Goal: Task Accomplishment & Management: Complete application form

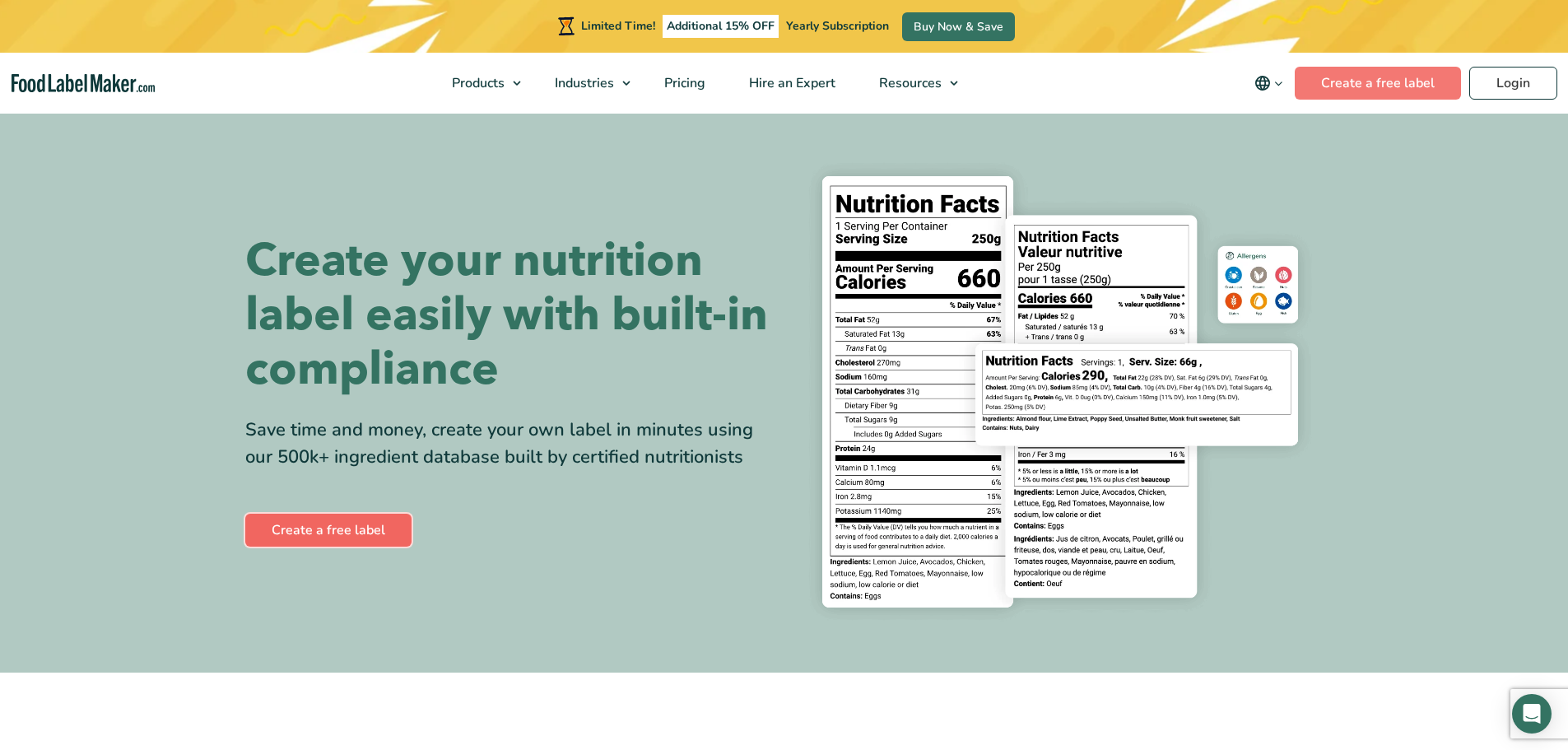
click at [312, 536] on link "Create a free label" at bounding box center [328, 529] width 166 height 33
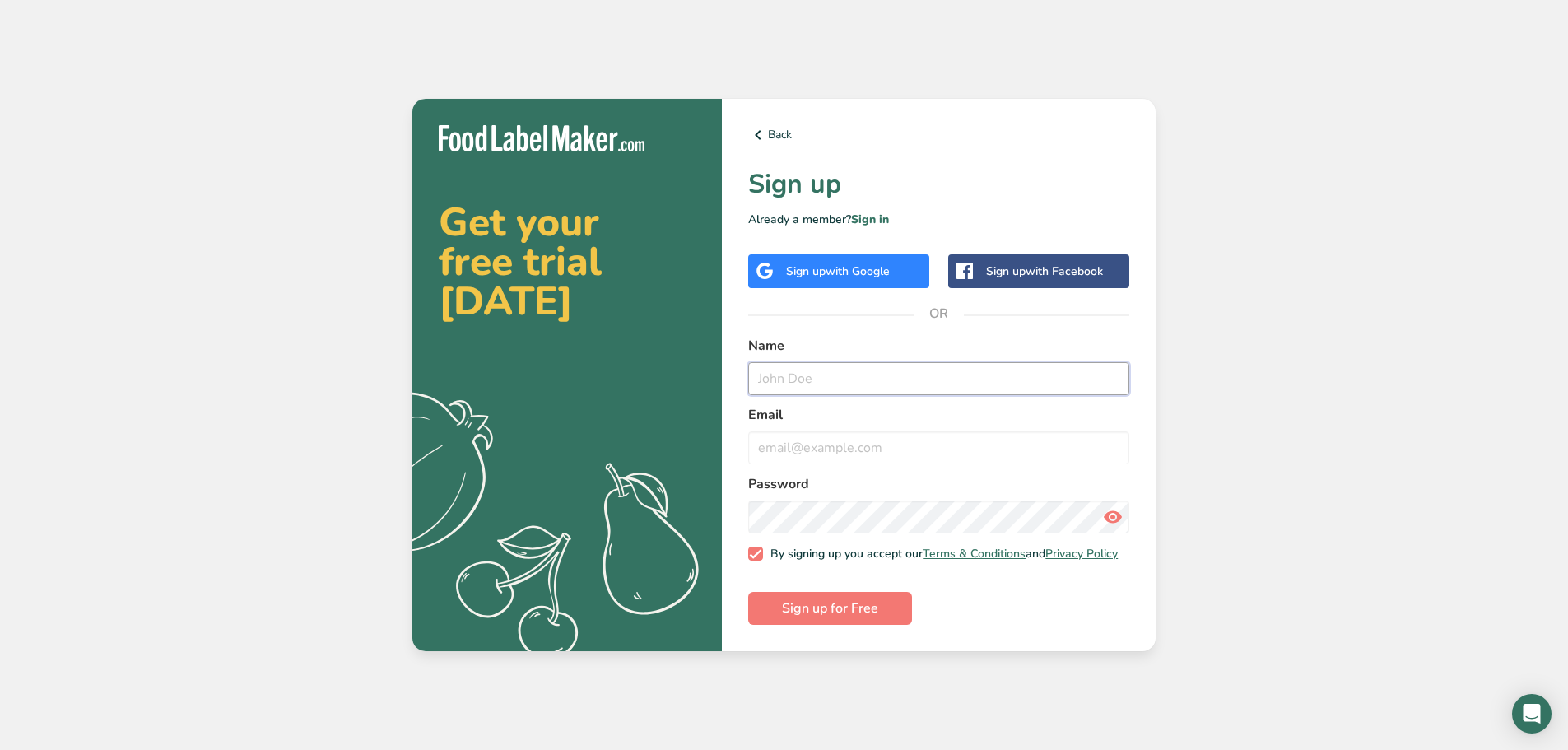
click at [830, 368] on input "text" at bounding box center [938, 378] width 381 height 33
type input "Matt Kratzer"
type input "matthew.kratzer@thedriftwoodgroup.com"
click at [868, 631] on div "Back Sign up Already a member? Sign in Sign up with Google Sign up with Faceboo…" at bounding box center [939, 375] width 434 height 553
click at [861, 616] on span "Sign up for Free" at bounding box center [829, 607] width 96 height 20
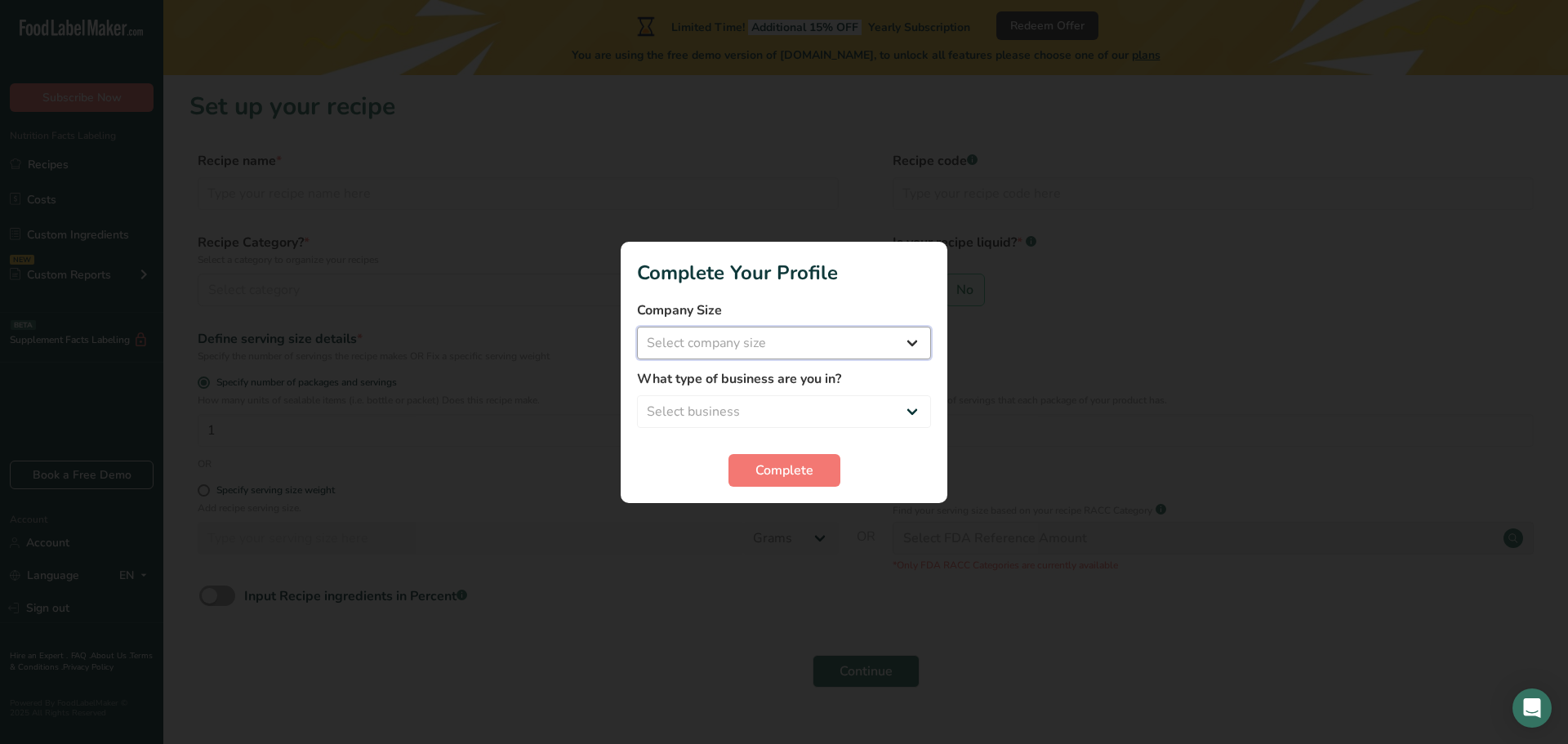
click at [913, 343] on select "Select company size Fewer than 10 Employees 10 to 50 Employees 51 to 500 Employ…" at bounding box center [784, 342] width 294 height 32
select select "2"
click at [637, 326] on select "Select company size Fewer than 10 Employees 10 to 50 Employees 51 to 500 Employ…" at bounding box center [784, 342] width 294 height 32
click at [815, 414] on select "Select business Packaged Food Manufacturer Restaurant & Cafe Bakery Meal Plans …" at bounding box center [784, 411] width 294 height 32
select select "2"
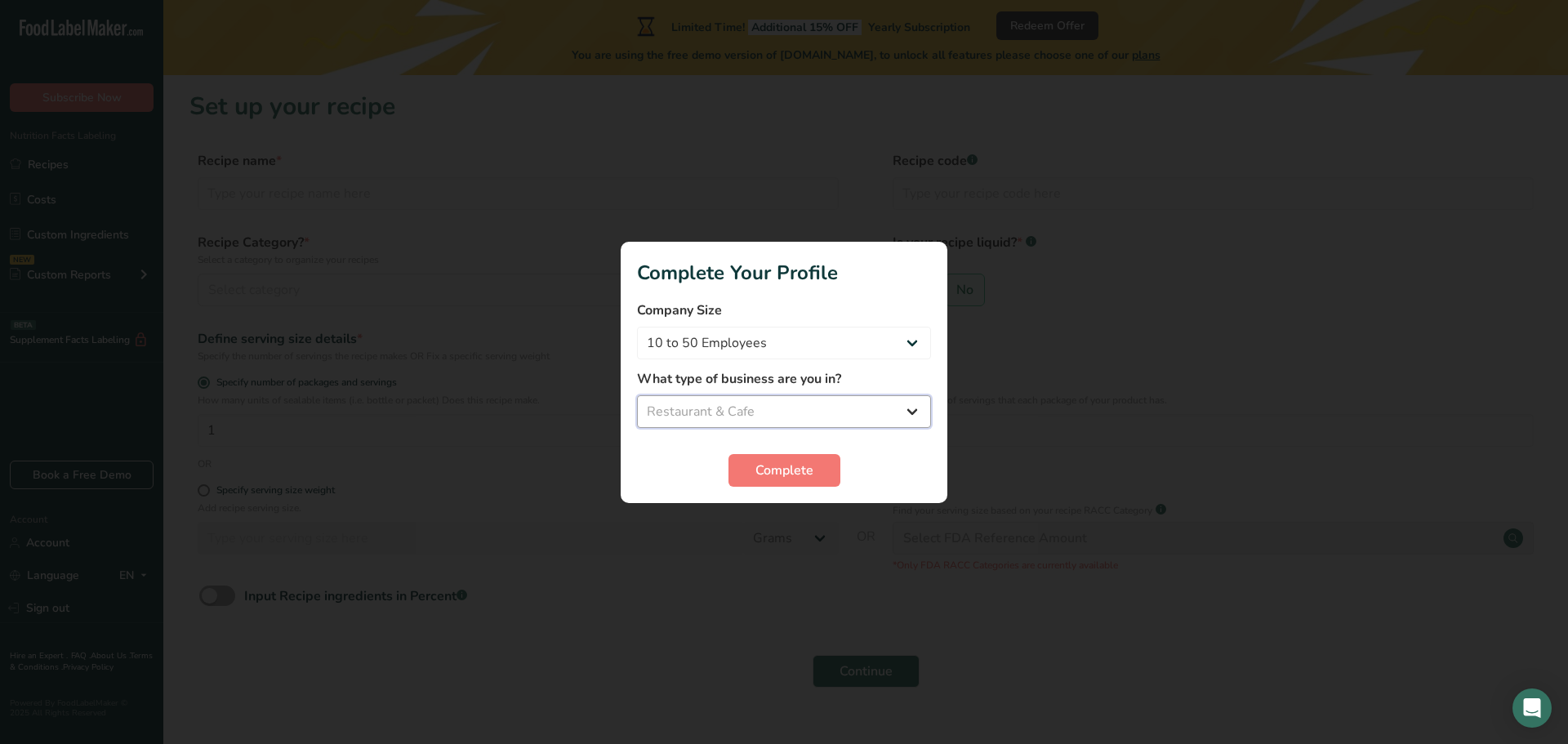
click at [637, 396] on select "Select business Packaged Food Manufacturer Restaurant & Cafe Bakery Meal Plans …" at bounding box center [784, 411] width 294 height 32
click at [795, 466] on span "Complete" at bounding box center [784, 470] width 58 height 19
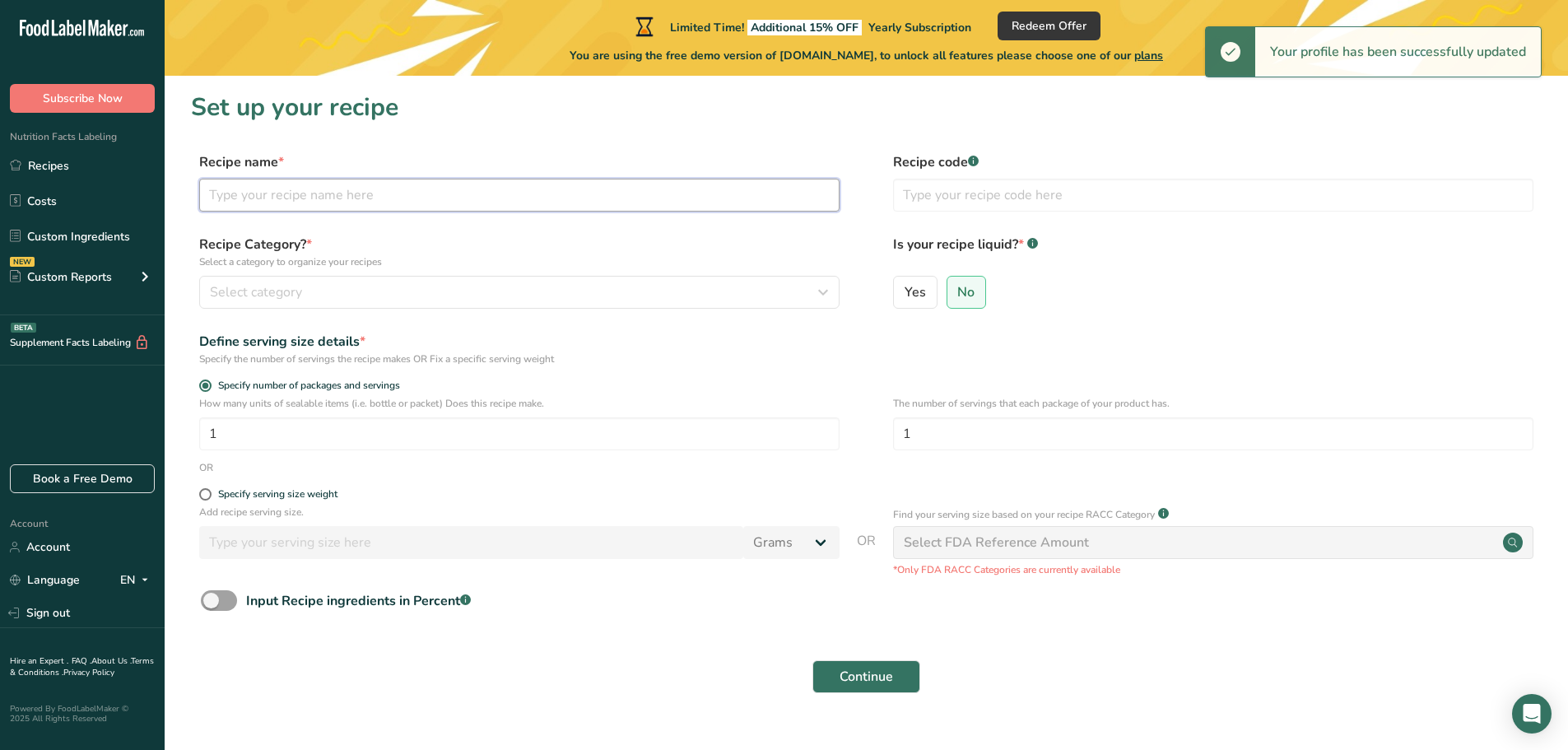
click at [296, 194] on input "text" at bounding box center [519, 195] width 640 height 33
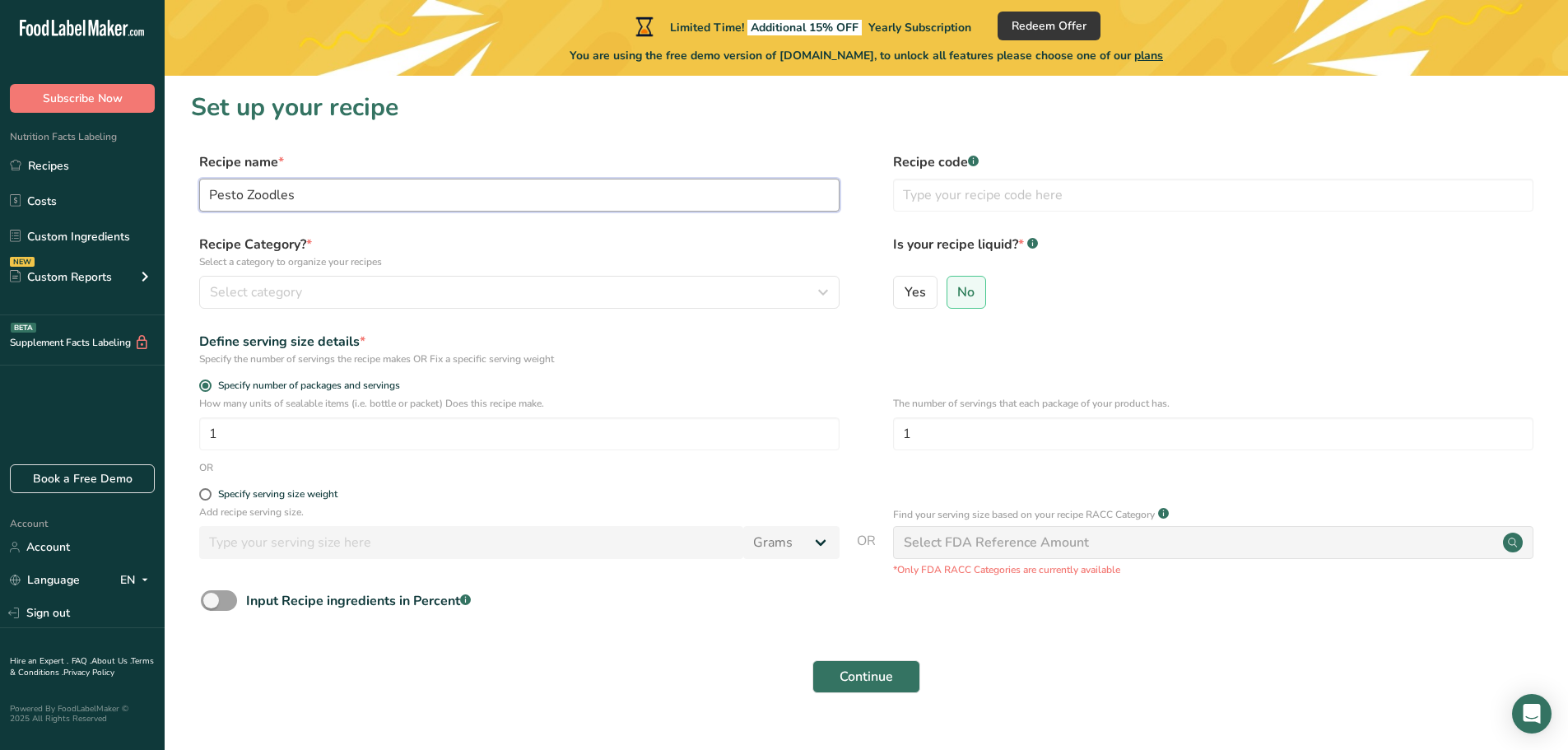
type input "Pesto Zoodles"
click at [309, 293] on div "Select category" at bounding box center [514, 292] width 609 height 20
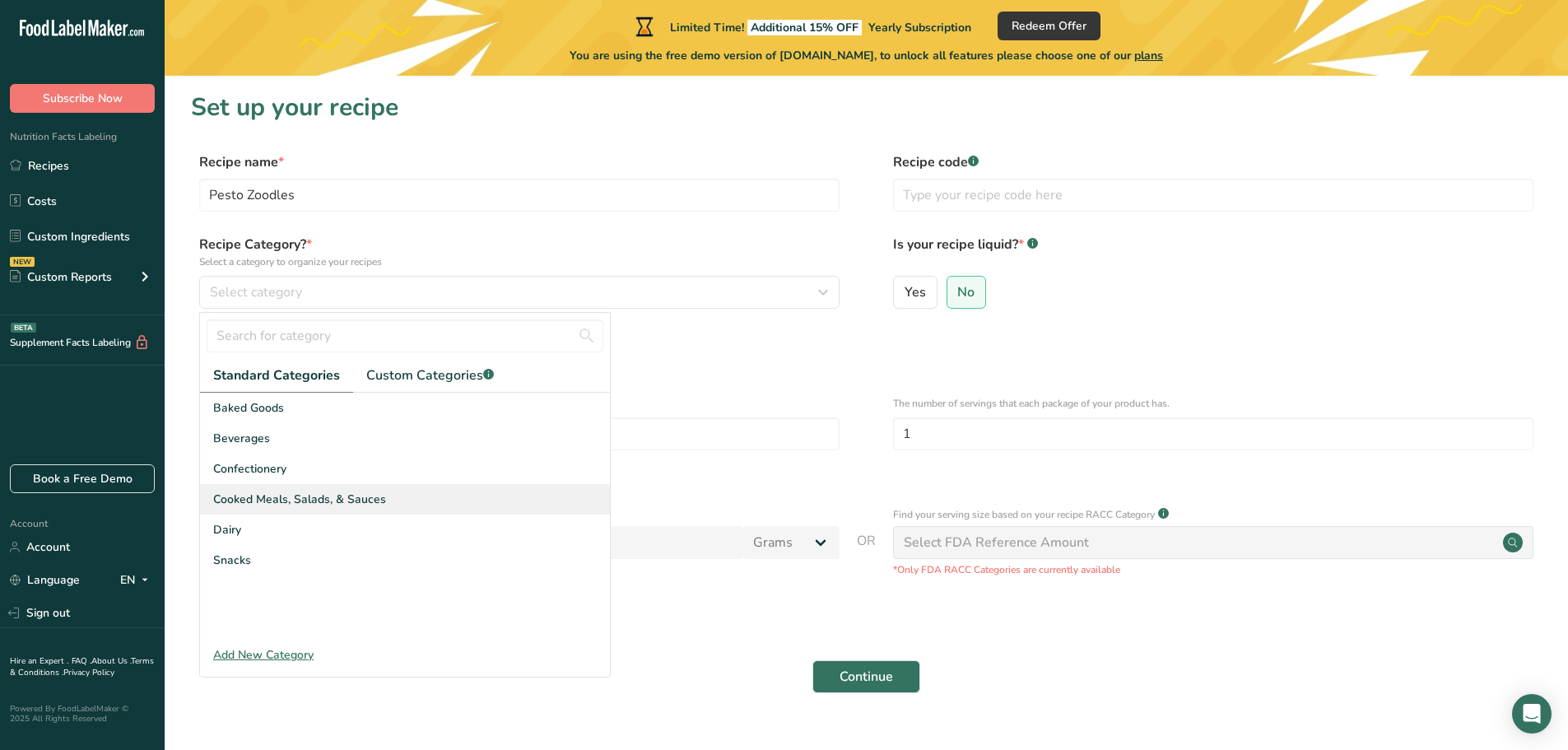
click at [293, 499] on span "Cooked Meals, Salads, & Sauces" at bounding box center [300, 498] width 173 height 18
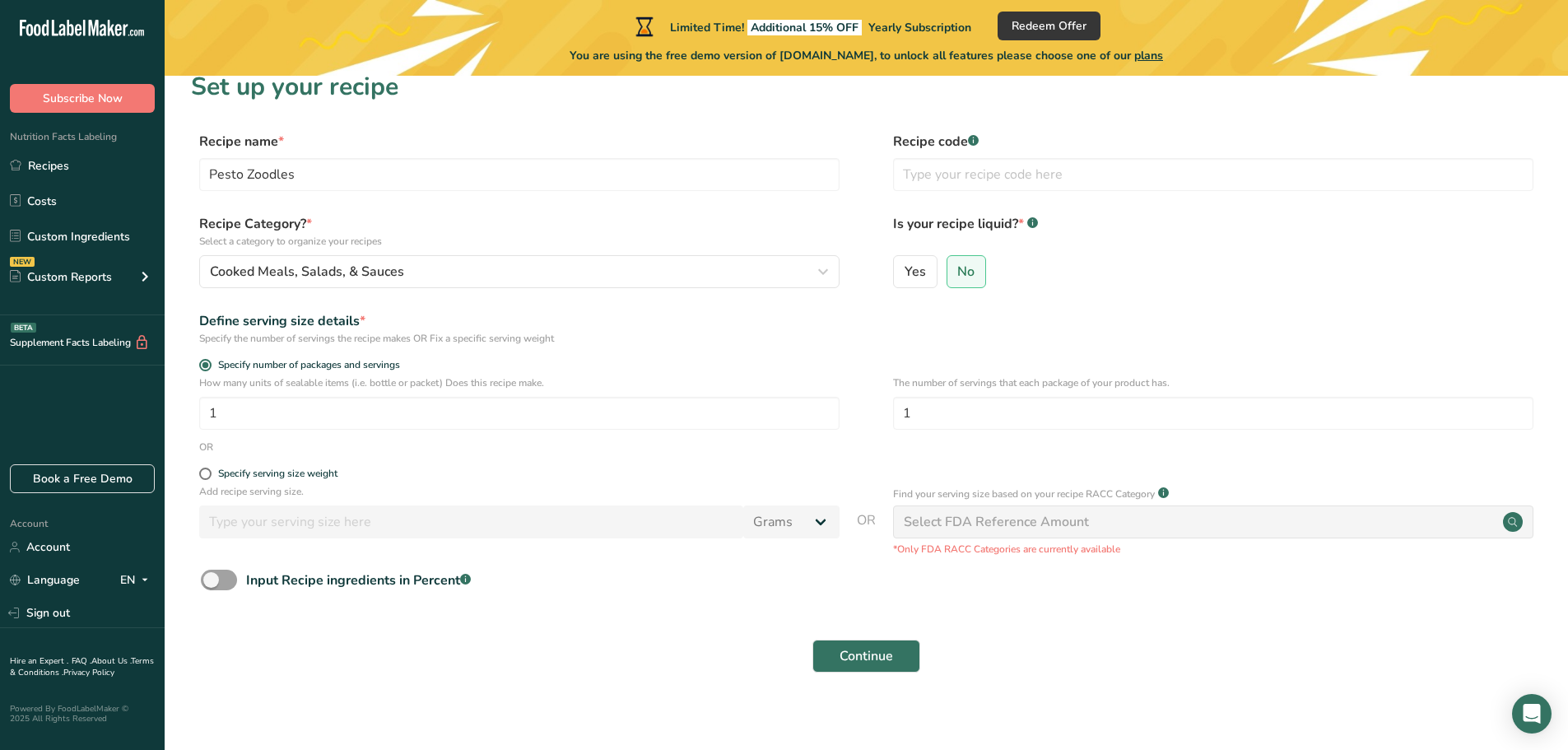
scroll to position [32, 0]
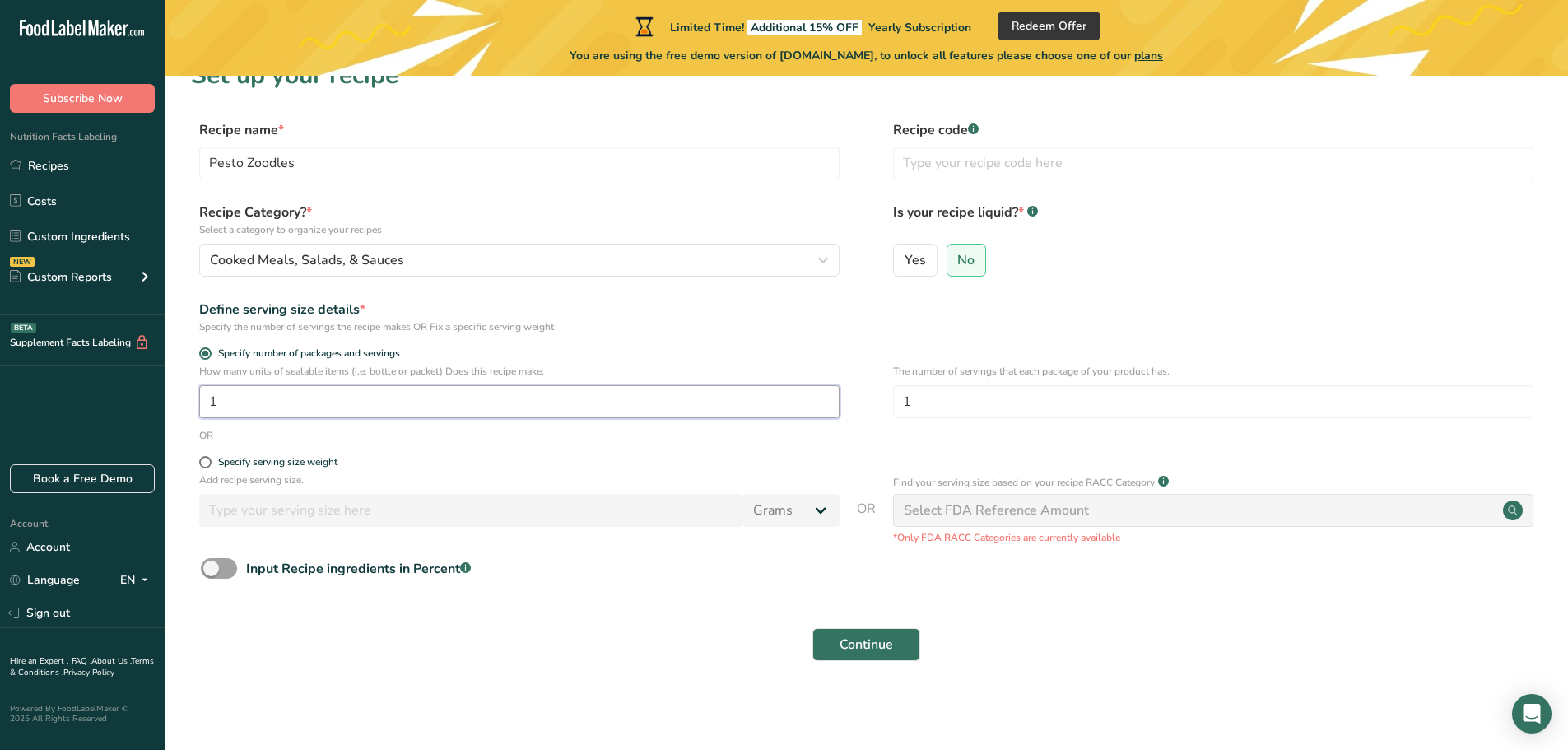
click at [232, 396] on input "1" at bounding box center [519, 401] width 640 height 33
click at [944, 402] on input "1" at bounding box center [1212, 401] width 640 height 33
type input "4"
click at [859, 653] on span "Continue" at bounding box center [866, 644] width 53 height 20
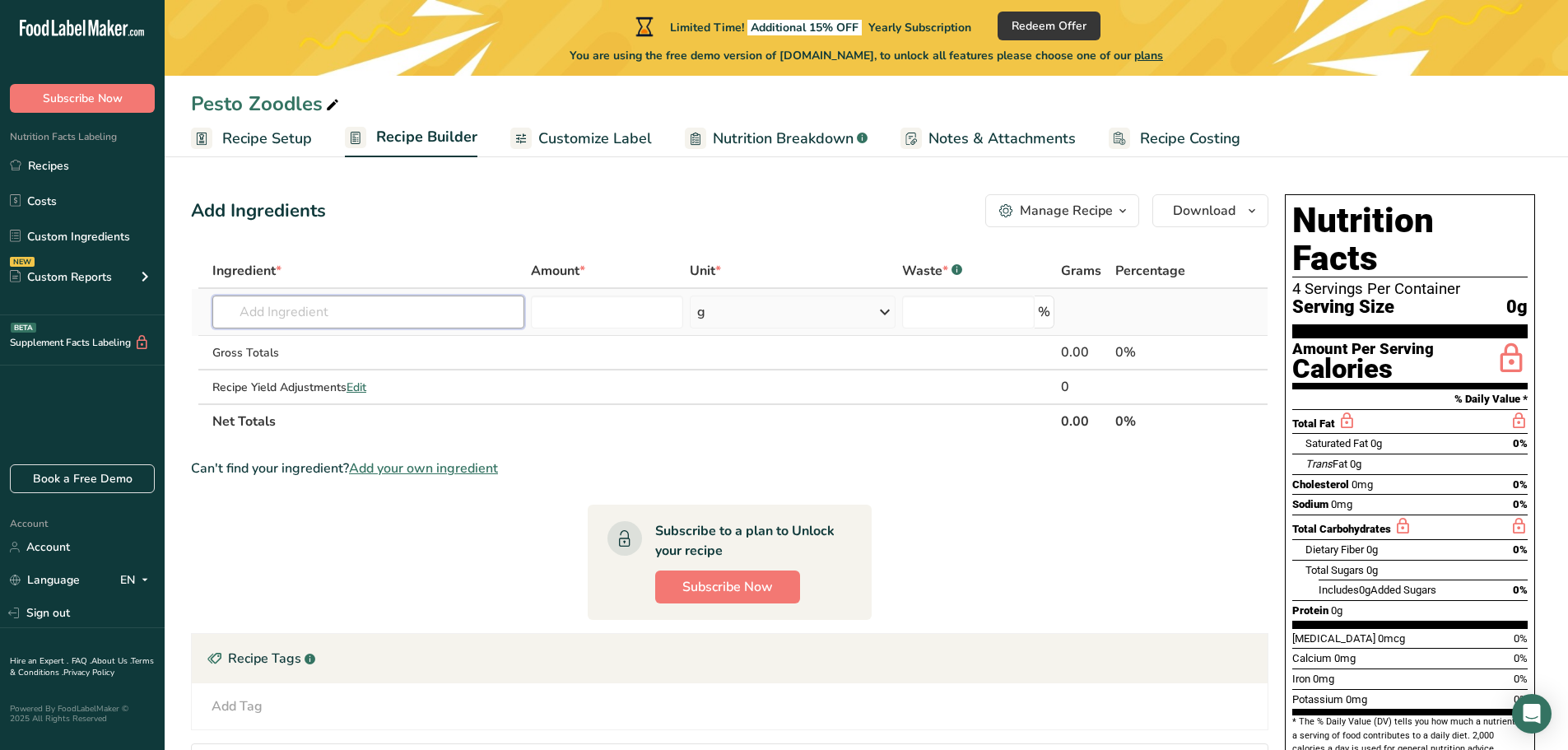
click at [337, 307] on input "text" at bounding box center [368, 311] width 312 height 33
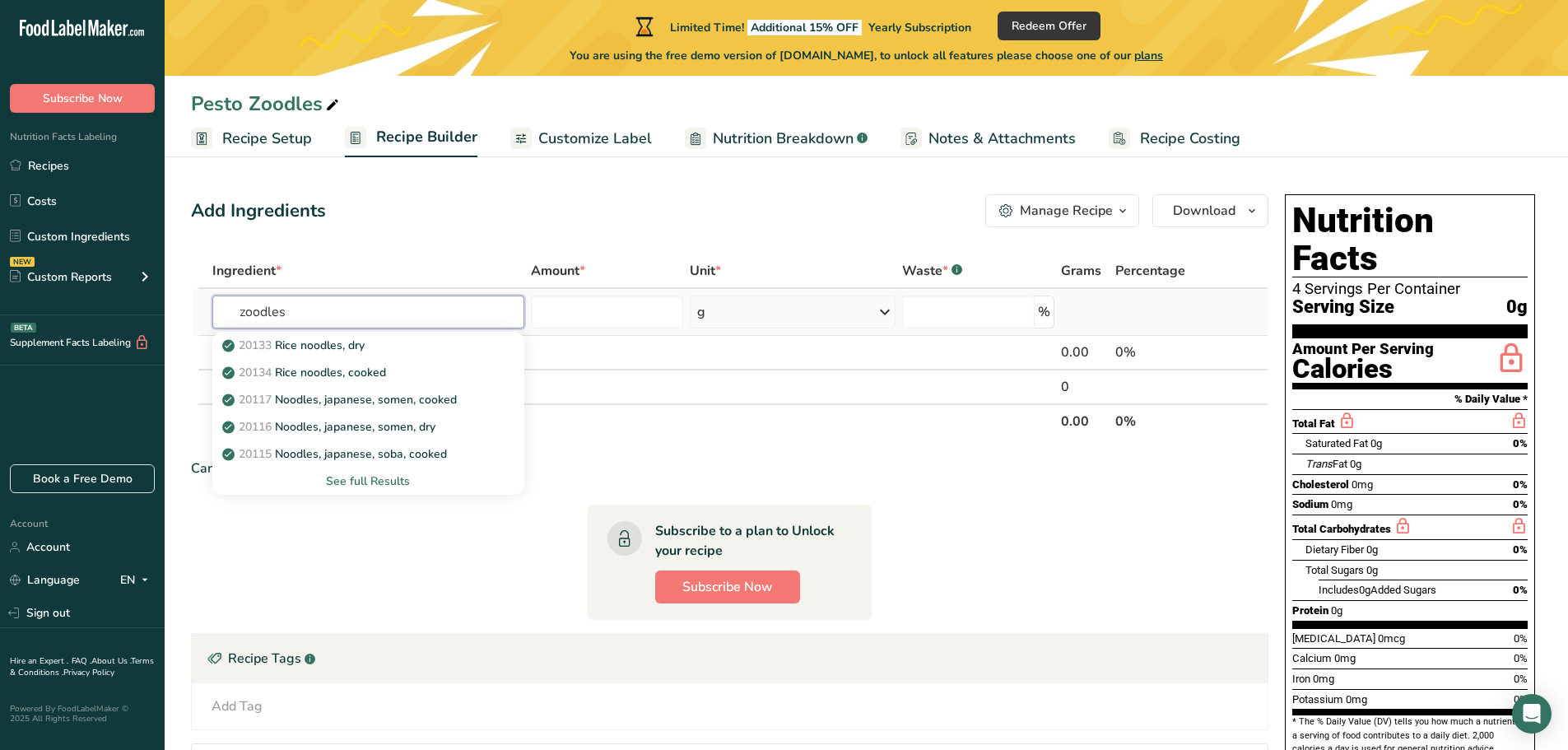
type input "zoodles"
click at [364, 480] on div "See full Results" at bounding box center [368, 481] width 286 height 18
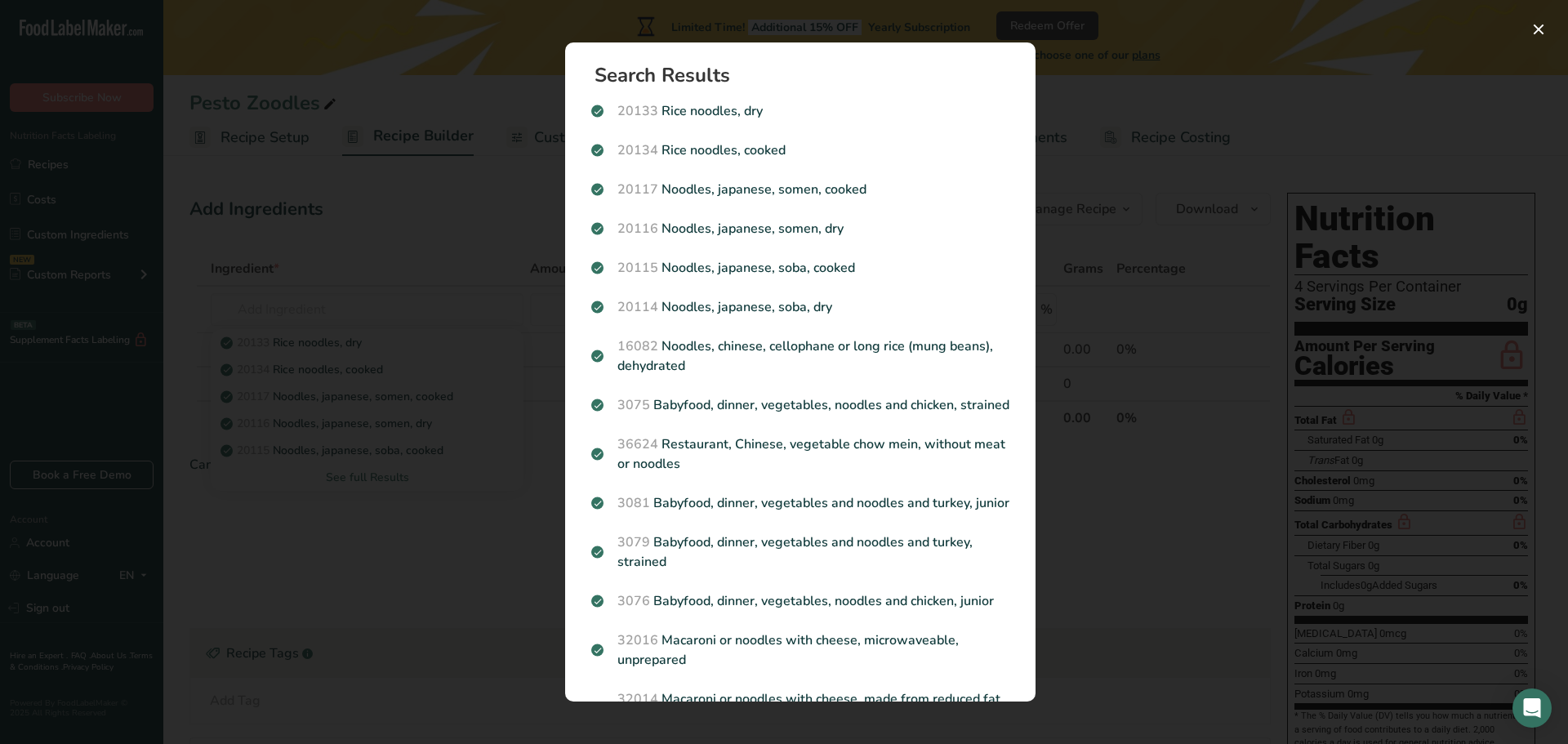
click at [1132, 96] on div "Search results modal" at bounding box center [784, 372] width 1568 height 744
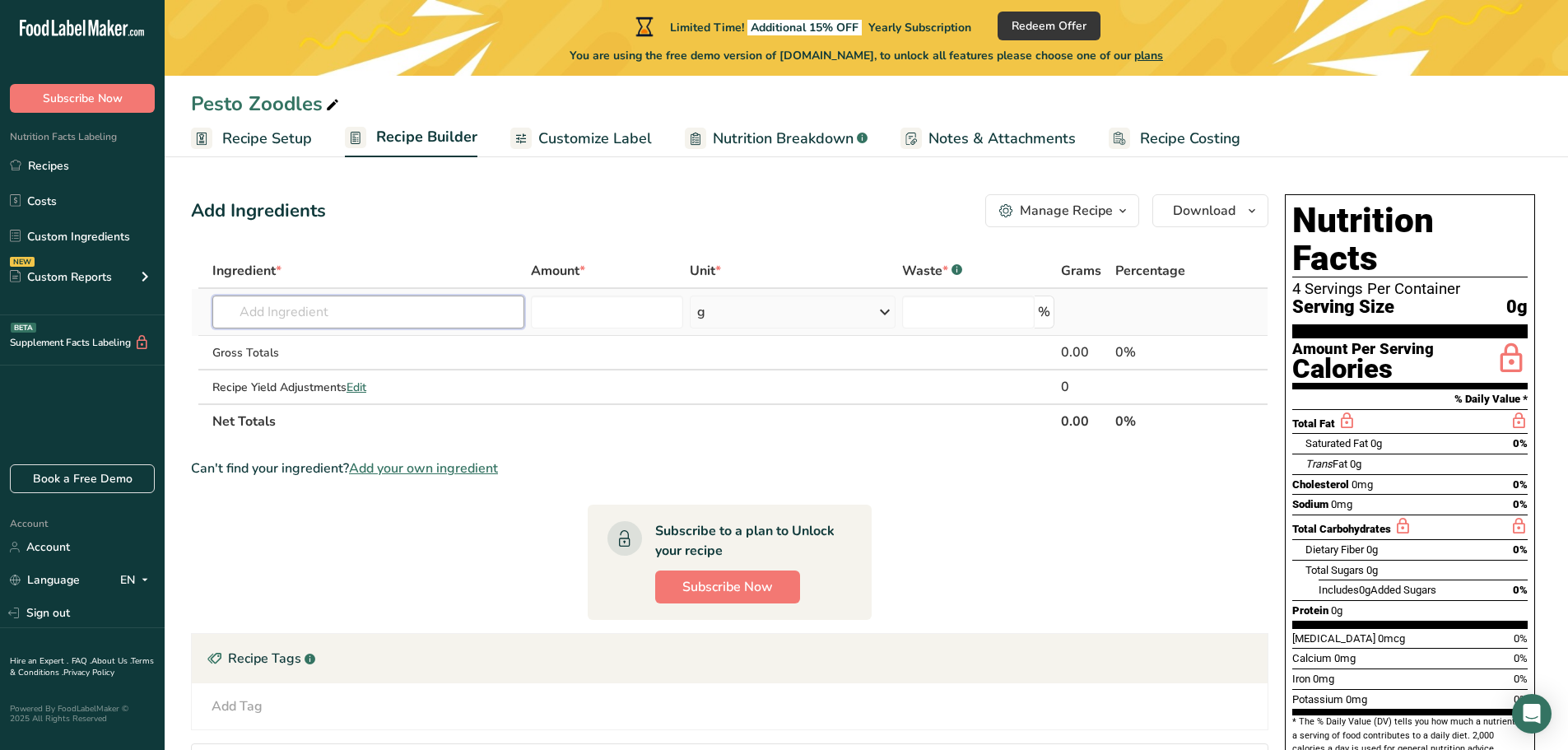
click at [342, 320] on input "text" at bounding box center [368, 311] width 312 height 33
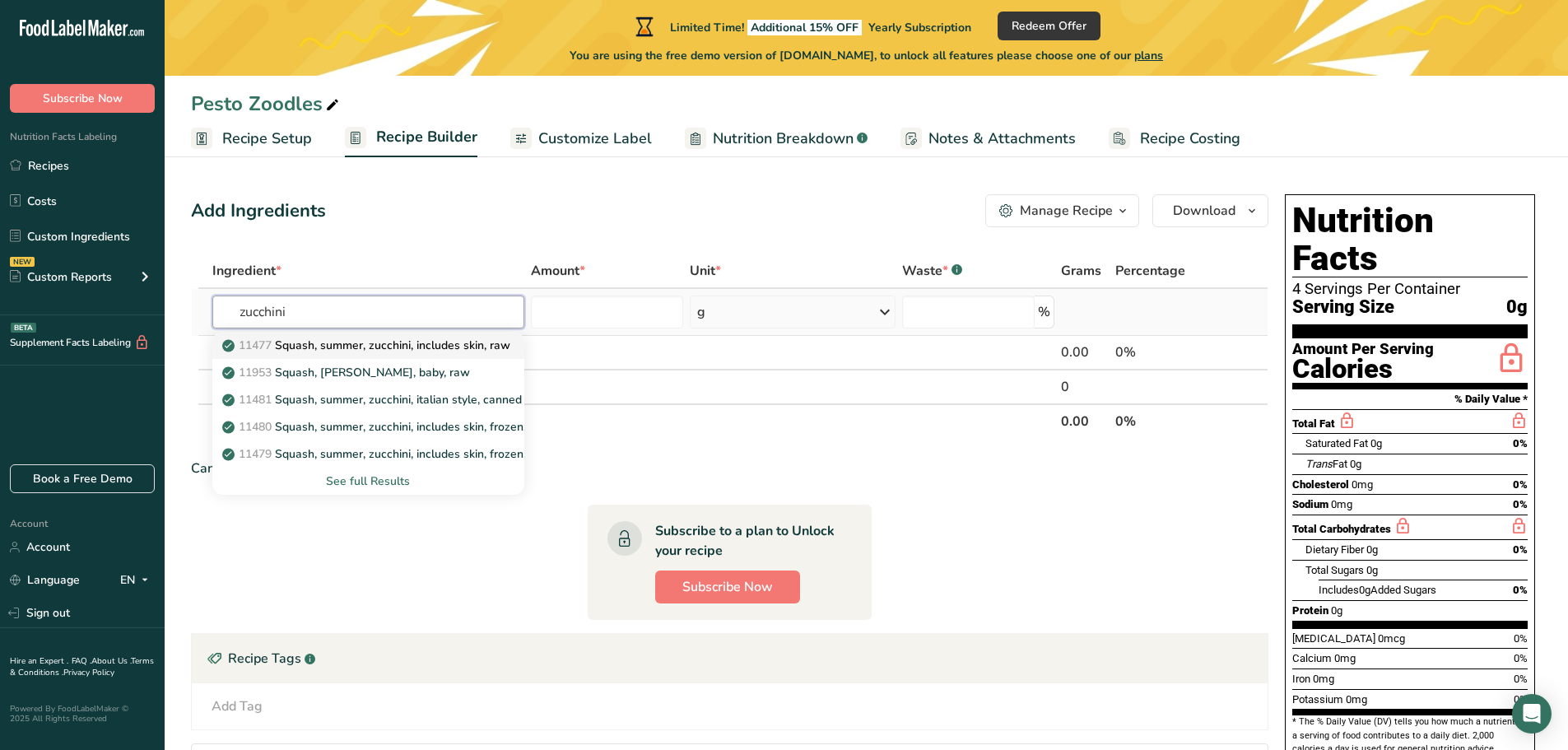
type input "zucchini"
click at [368, 342] on p "11477 Squash, summer, zucchini, includes skin, raw" at bounding box center [368, 345] width 285 height 18
type input "Squash, summer, zucchini, includes skin, raw"
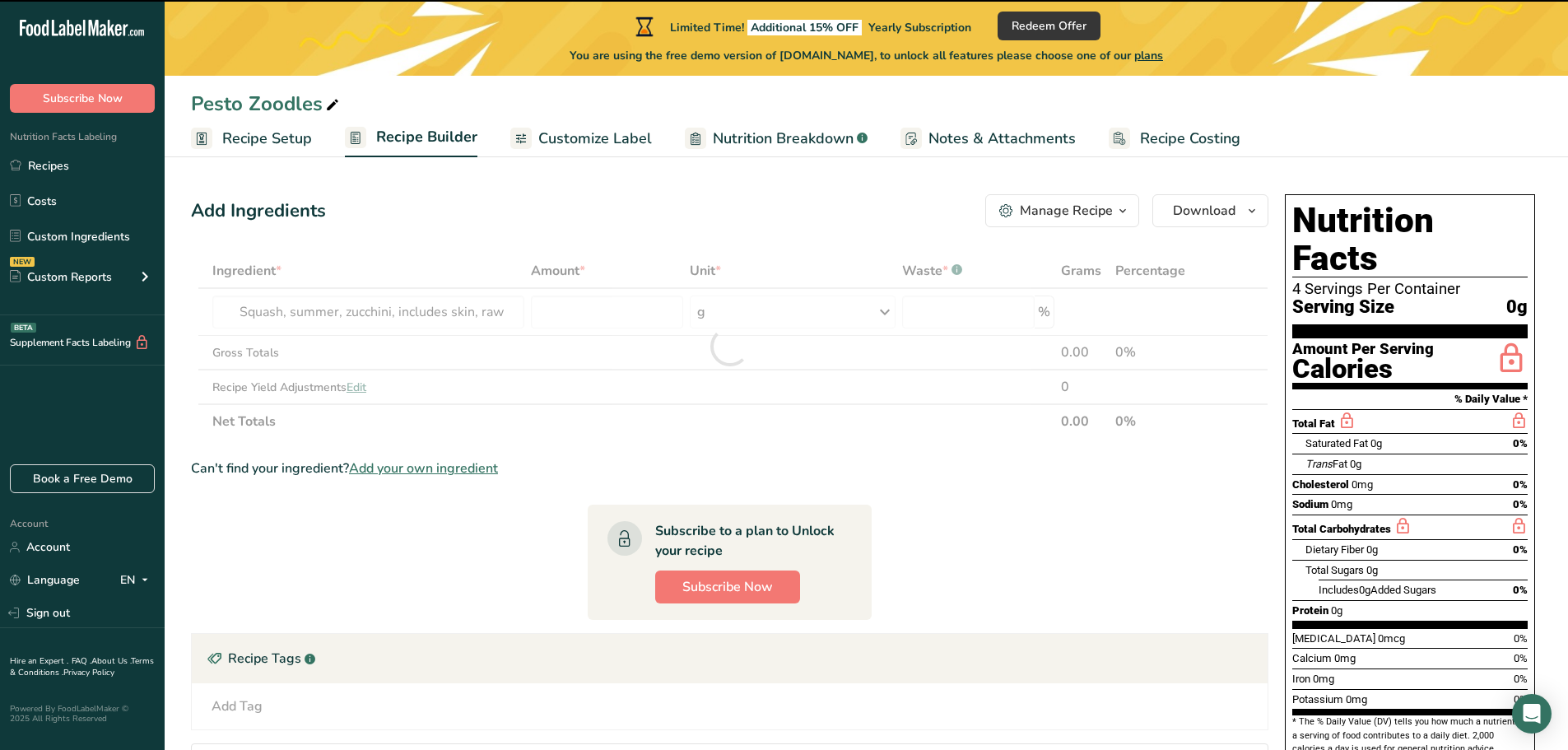
type input "0"
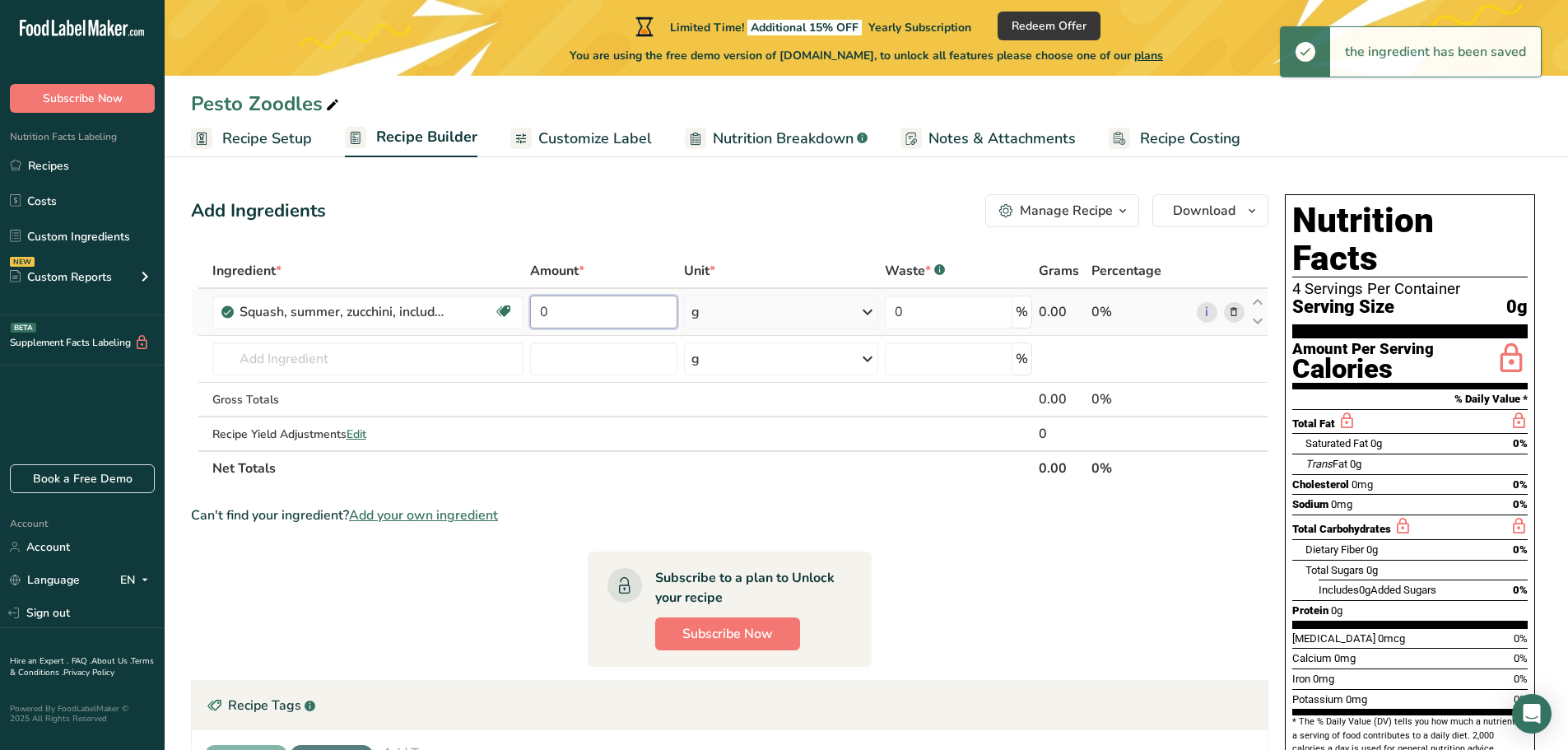
click at [589, 316] on input "0" at bounding box center [603, 311] width 146 height 33
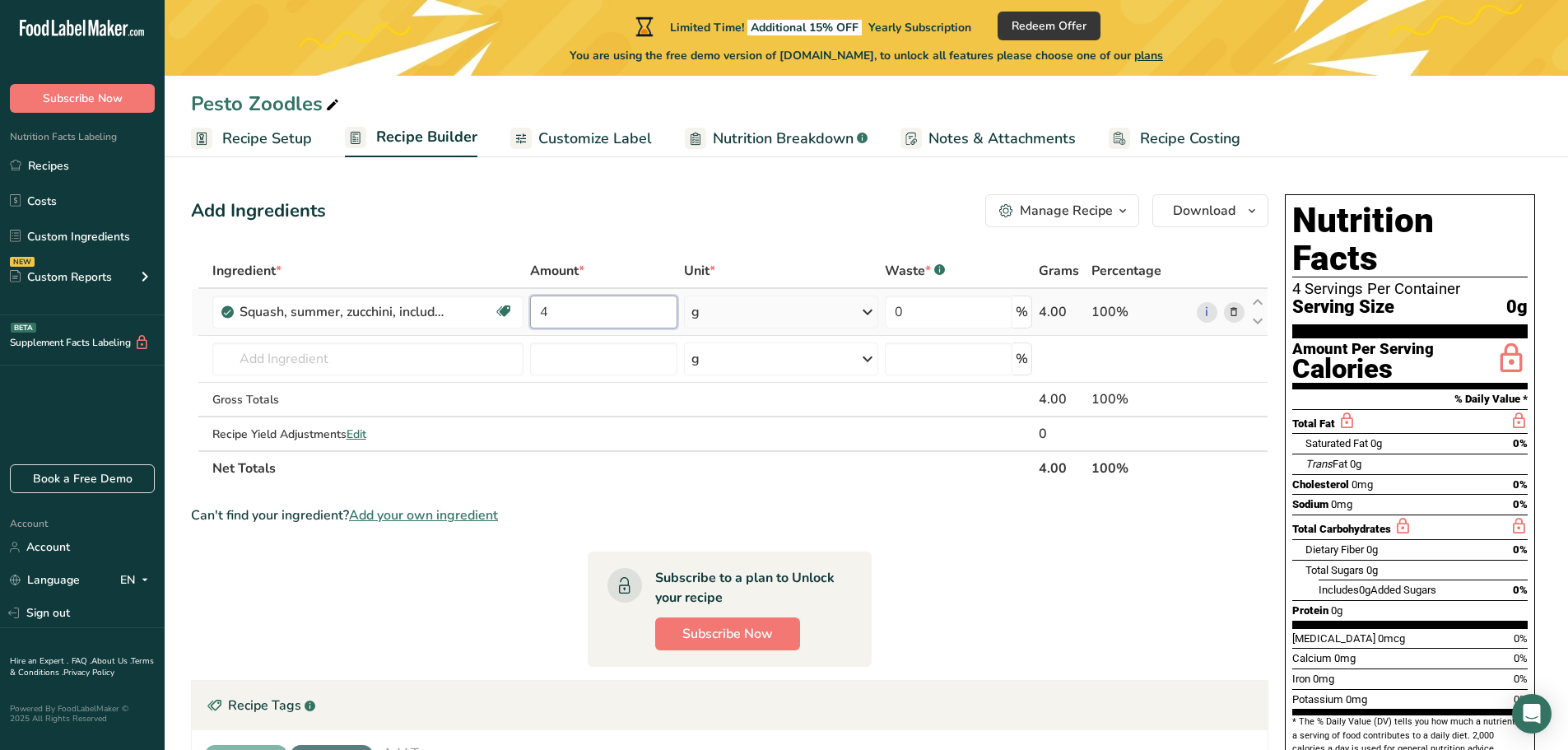
type input "4"
click at [802, 320] on div "Ingredient * Amount * Unit * Waste * .a-a{fill:#347362;}.b-a{fill:#fff;} Grams …" at bounding box center [729, 369] width 1077 height 232
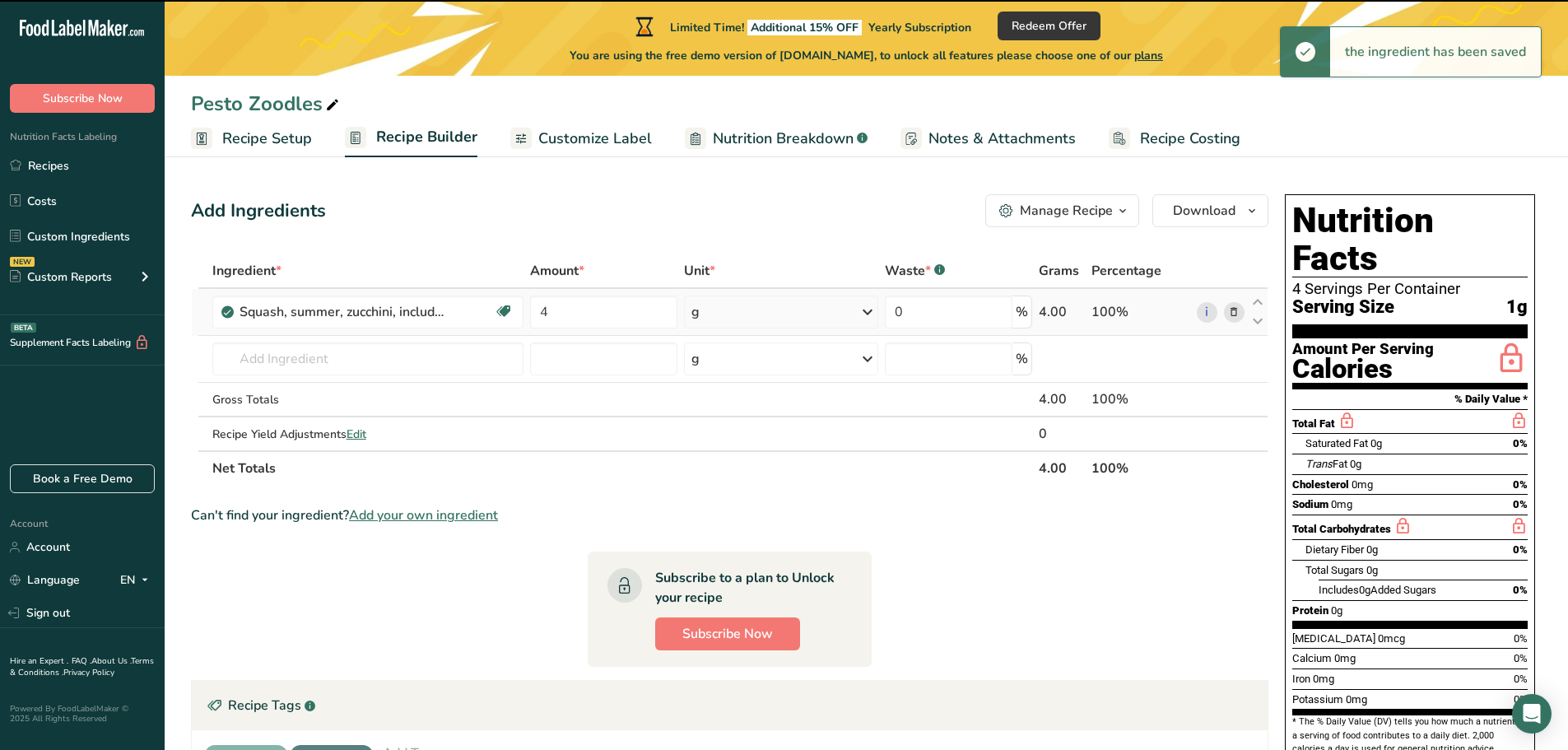
click at [829, 311] on div "g" at bounding box center [781, 311] width 194 height 33
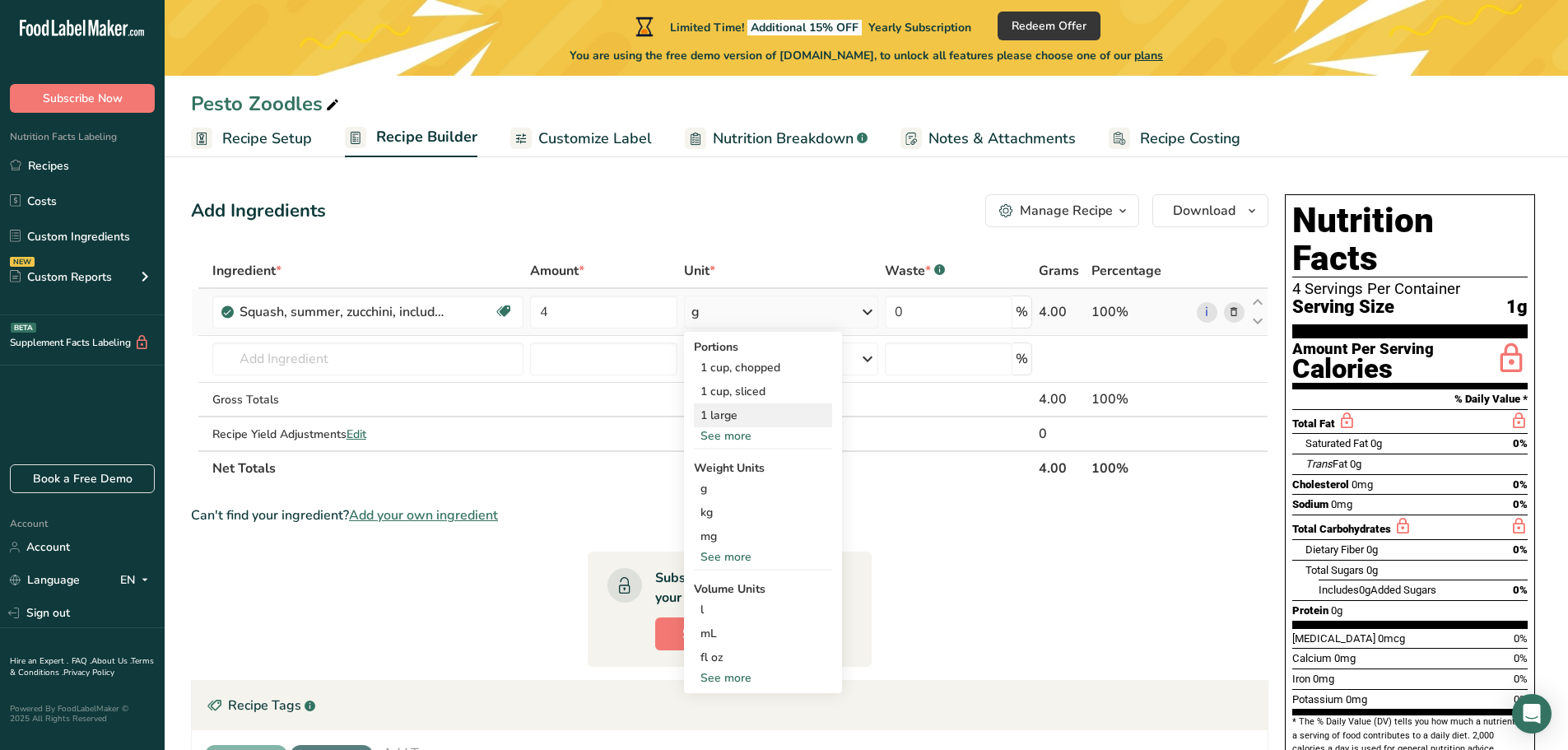
click at [758, 414] on div "1 large" at bounding box center [763, 416] width 138 height 24
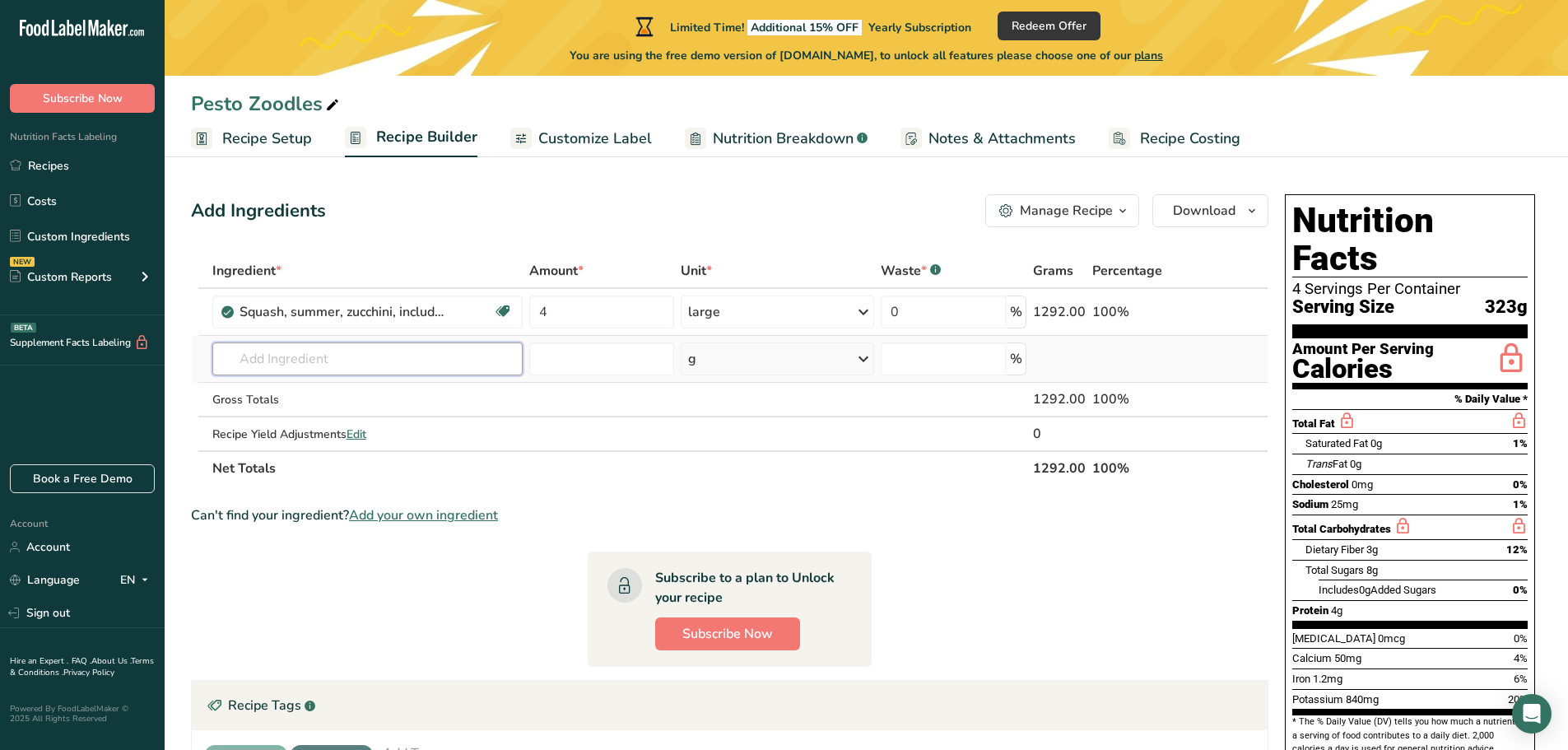
click at [306, 358] on input "text" at bounding box center [368, 358] width 311 height 33
type input "Nut free pesto"
click at [280, 422] on div "Add your own ingredient" at bounding box center [368, 419] width 285 height 18
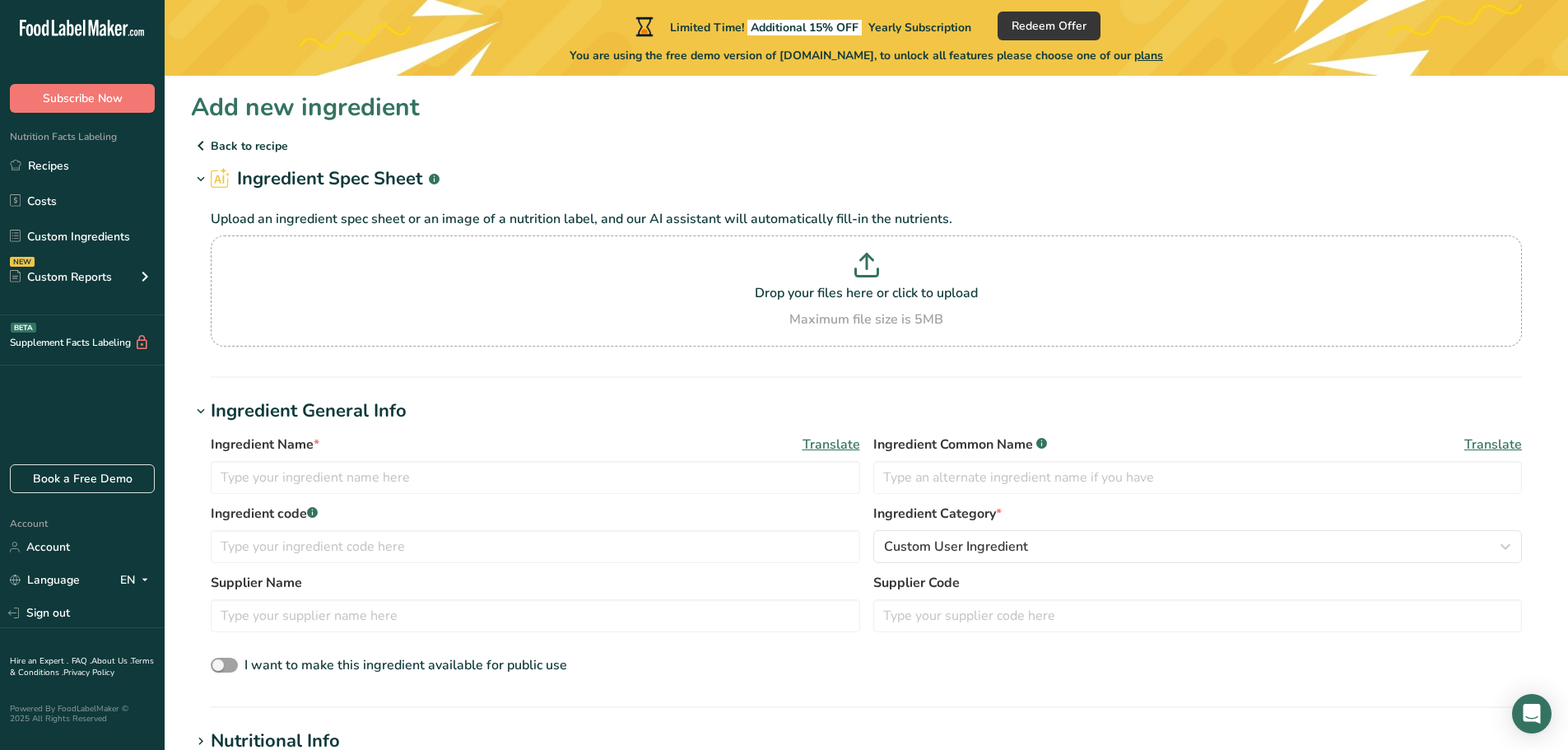
click at [237, 143] on p "Back to recipe" at bounding box center [866, 145] width 1351 height 20
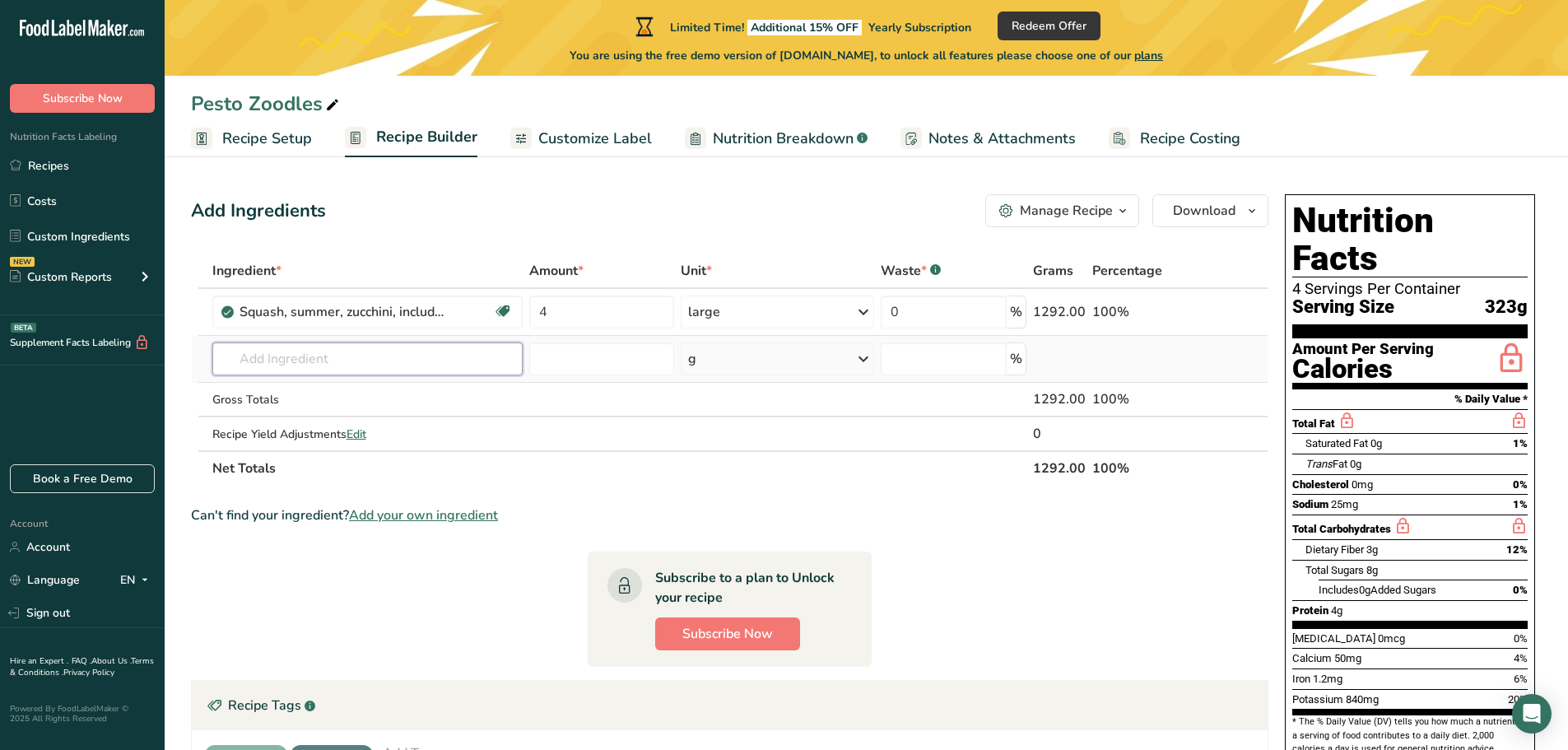
click at [374, 356] on input "text" at bounding box center [368, 358] width 311 height 33
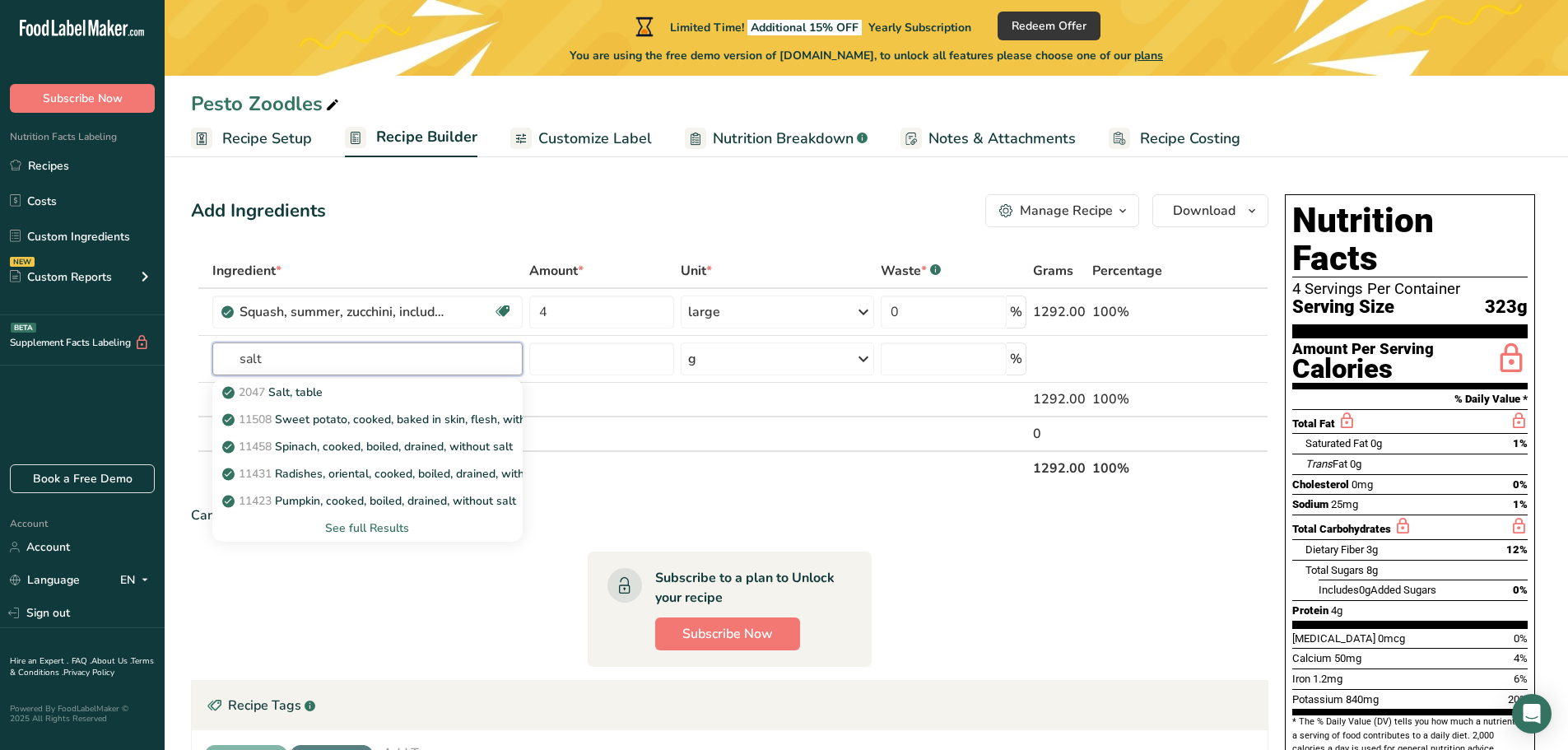
type input "salt"
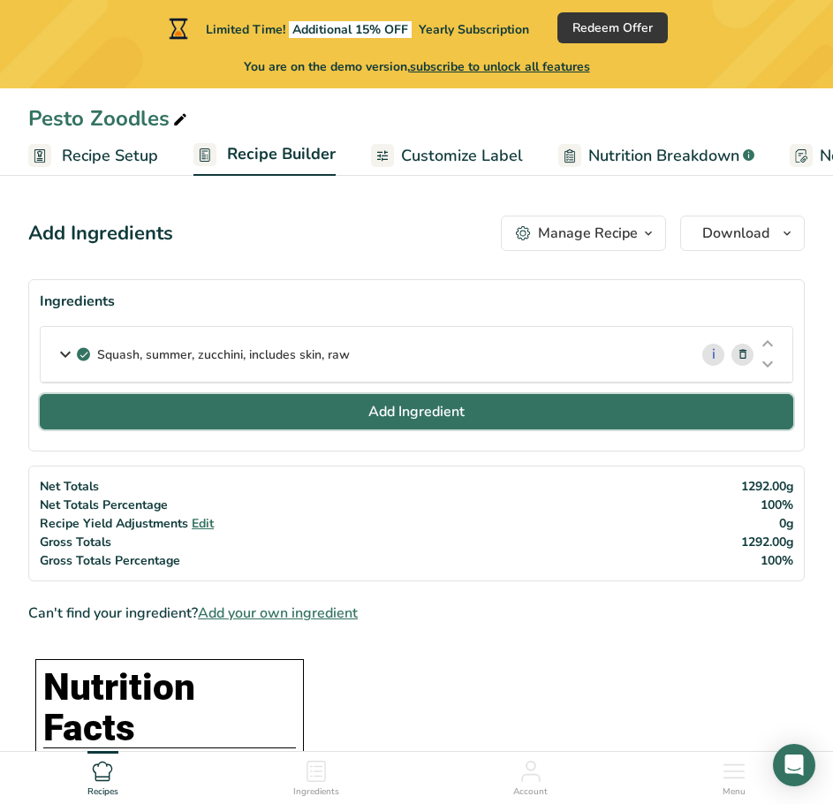
click at [348, 408] on button "Add Ingredient" at bounding box center [417, 411] width 754 height 35
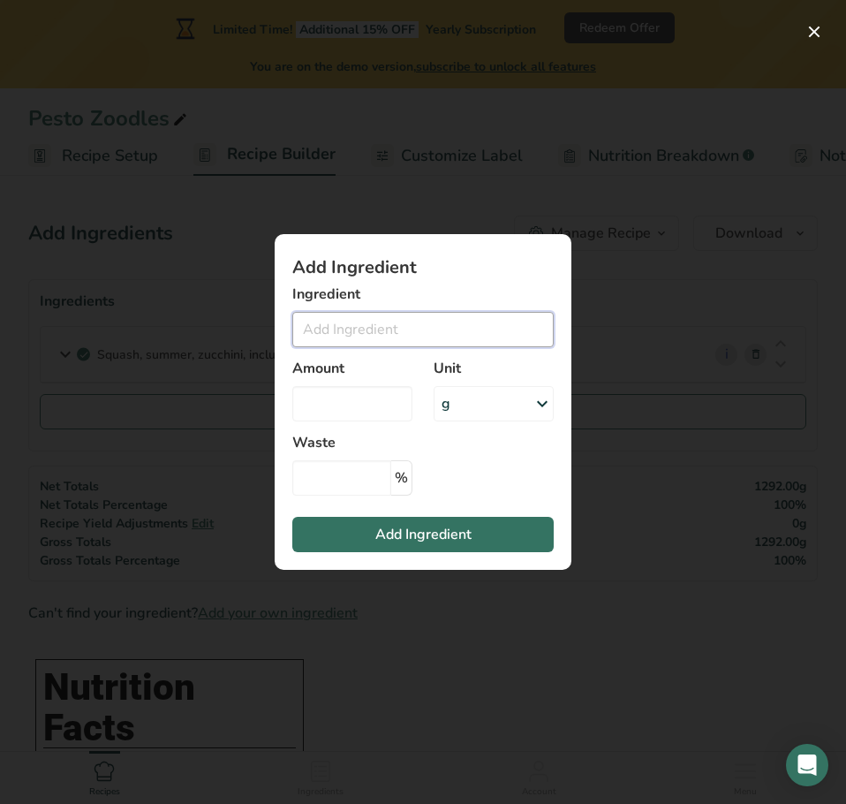
click at [340, 332] on input "Add ingredient modal" at bounding box center [422, 329] width 261 height 35
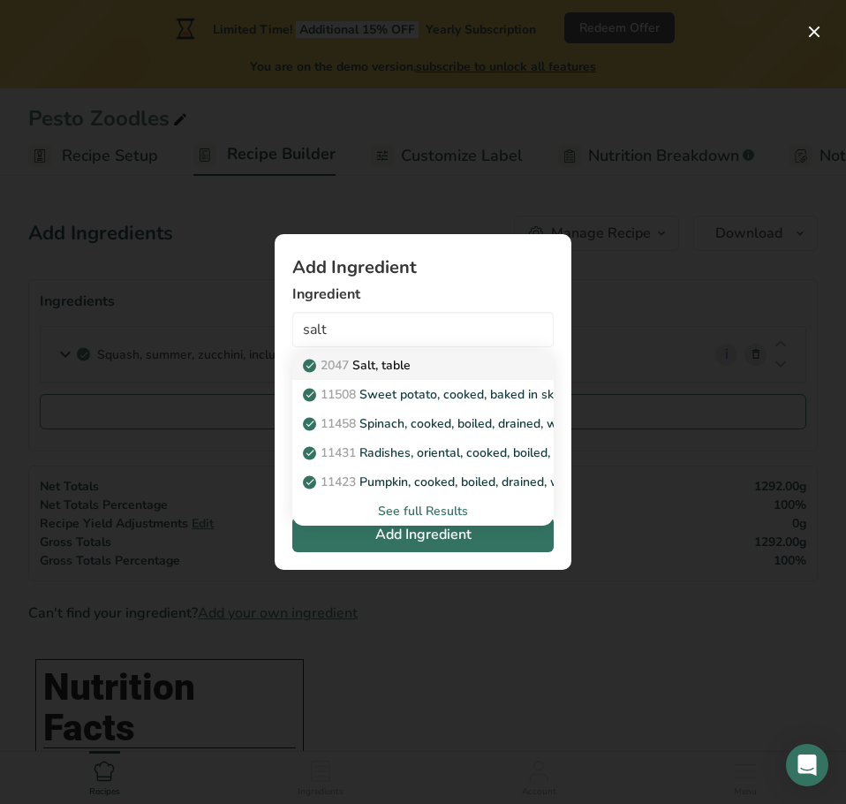
click at [386, 352] on link "2047 Salt, table" at bounding box center [422, 365] width 261 height 29
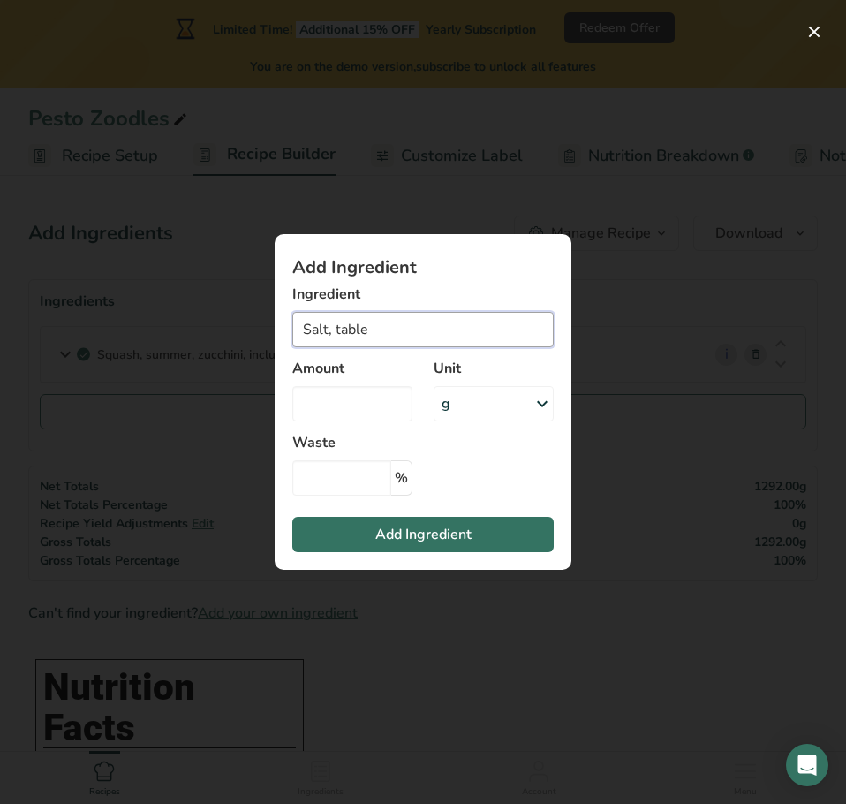
click at [360, 333] on input "Salt, table" at bounding box center [422, 329] width 261 height 35
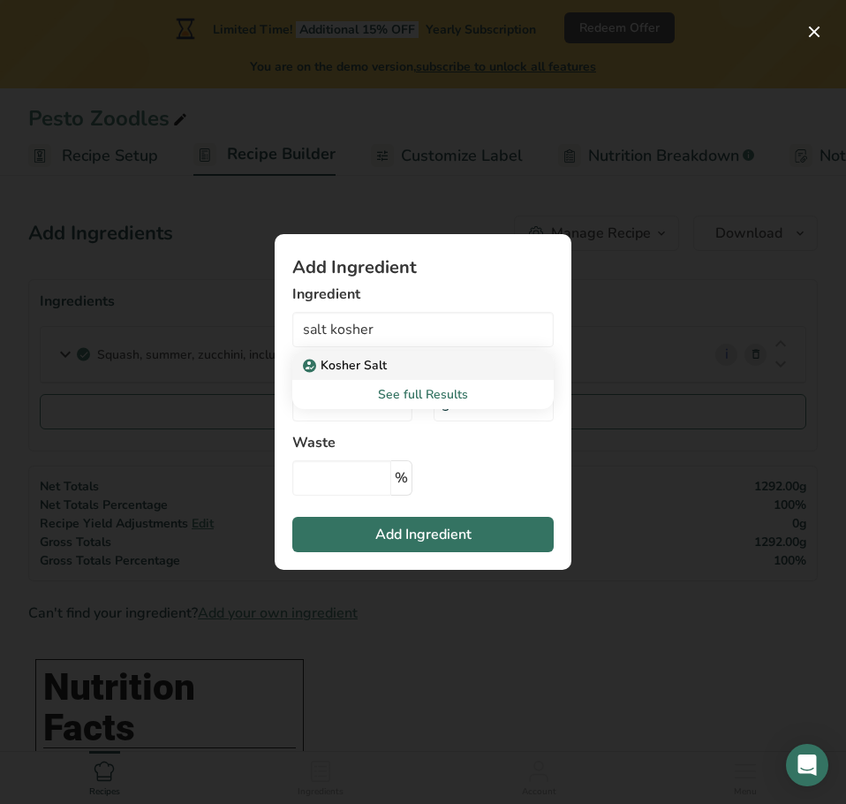
click at [382, 367] on p "Kosher Salt" at bounding box center [347, 365] width 80 height 19
type input "Kosher Salt"
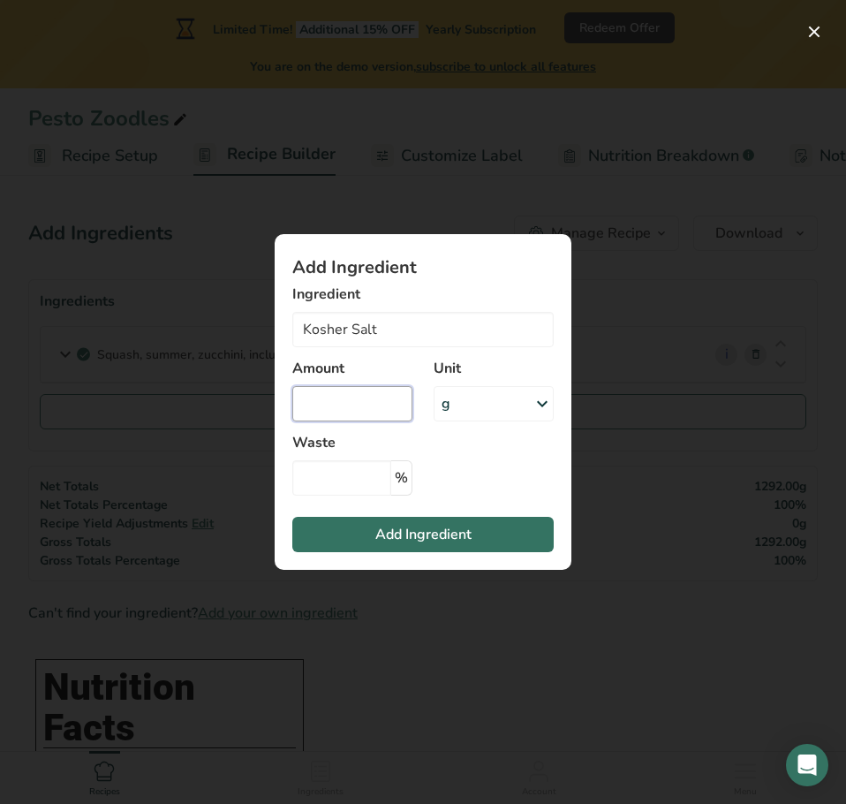
click at [354, 393] on input "Add ingredient modal" at bounding box center [352, 403] width 120 height 35
type input "1"
click at [490, 392] on div "g" at bounding box center [494, 403] width 120 height 35
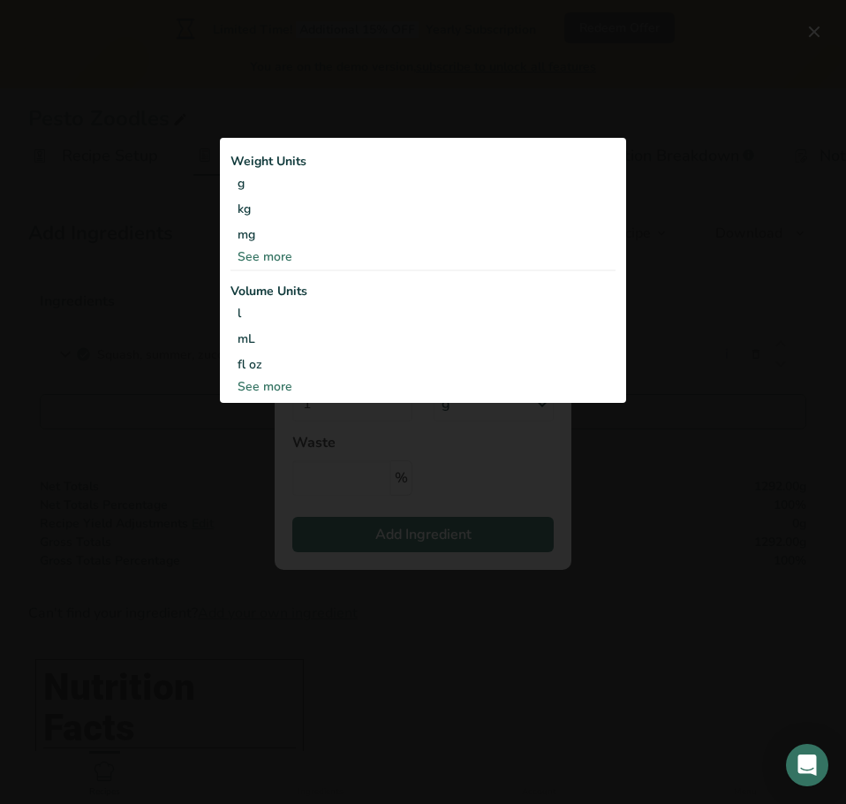
click at [277, 252] on div "See more" at bounding box center [423, 256] width 385 height 19
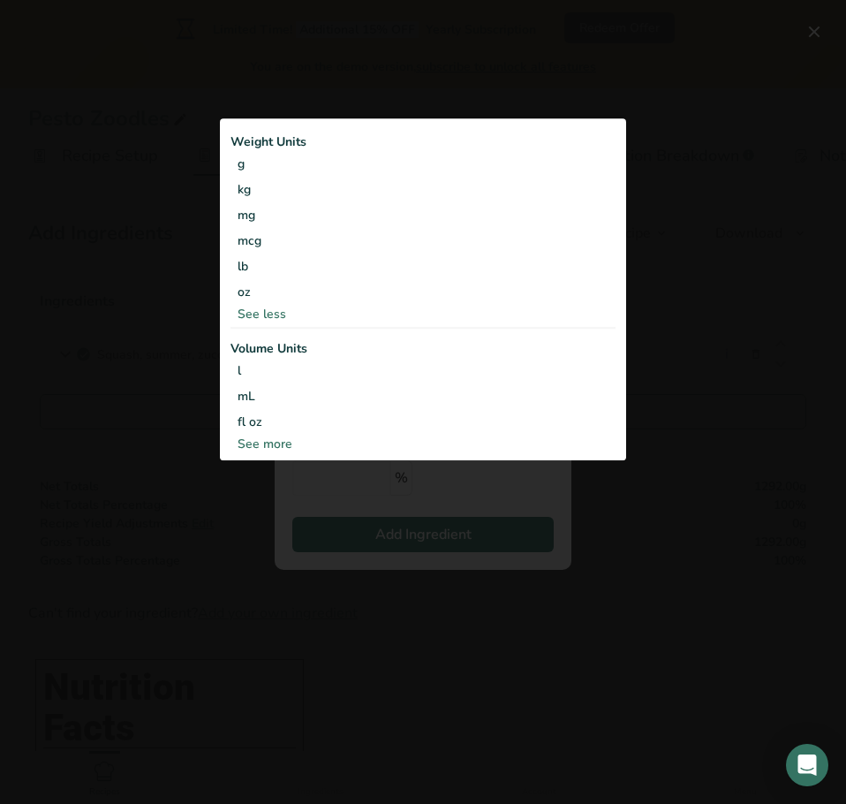
click at [272, 442] on div "See more" at bounding box center [423, 444] width 385 height 19
select select "22"
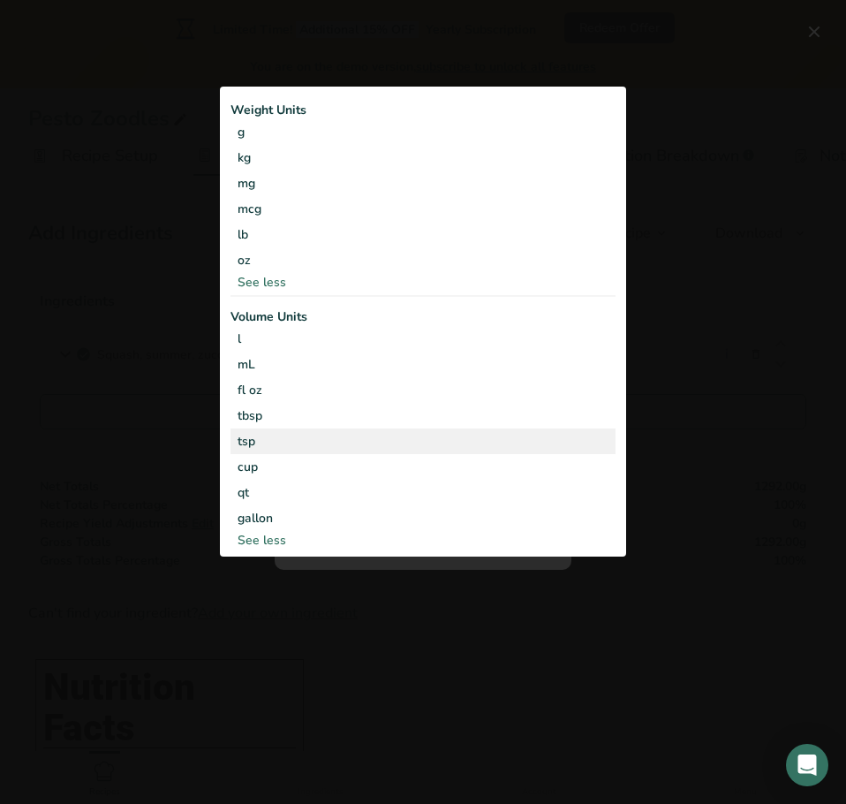
click at [273, 441] on div "tsp" at bounding box center [423, 441] width 371 height 19
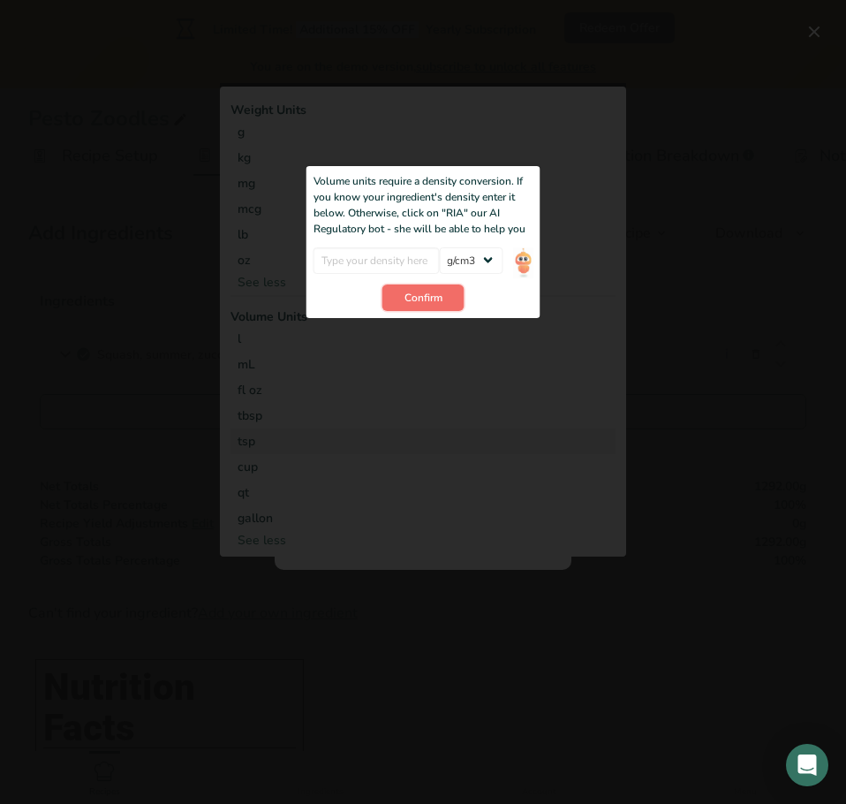
click at [406, 295] on span "Confirm" at bounding box center [424, 298] width 38 height 16
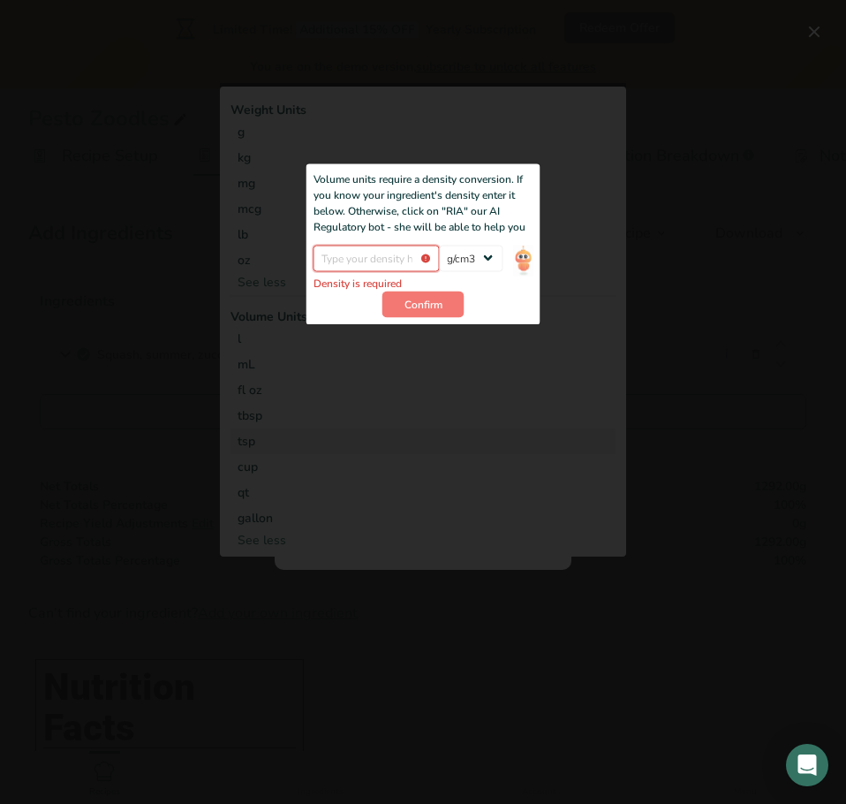
click at [399, 263] on input "Add ingredient modal" at bounding box center [377, 258] width 126 height 27
click at [469, 264] on select "lb/ft3 g/cm3" at bounding box center [471, 258] width 64 height 27
click at [439, 245] on select "lb/ft3 g/cm3" at bounding box center [471, 258] width 64 height 27
click at [367, 258] on input "Add ingredient modal" at bounding box center [377, 258] width 126 height 27
click at [471, 251] on select "lb/ft3 g/cm3" at bounding box center [471, 258] width 64 height 27
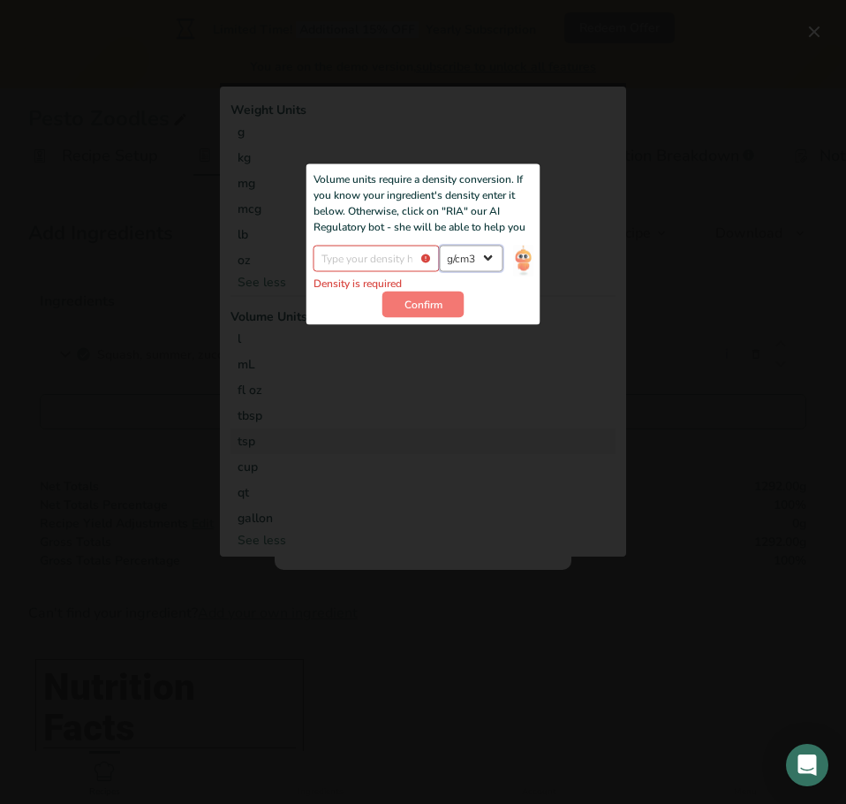
click at [439, 245] on select "lb/ft3 g/cm3" at bounding box center [471, 258] width 64 height 27
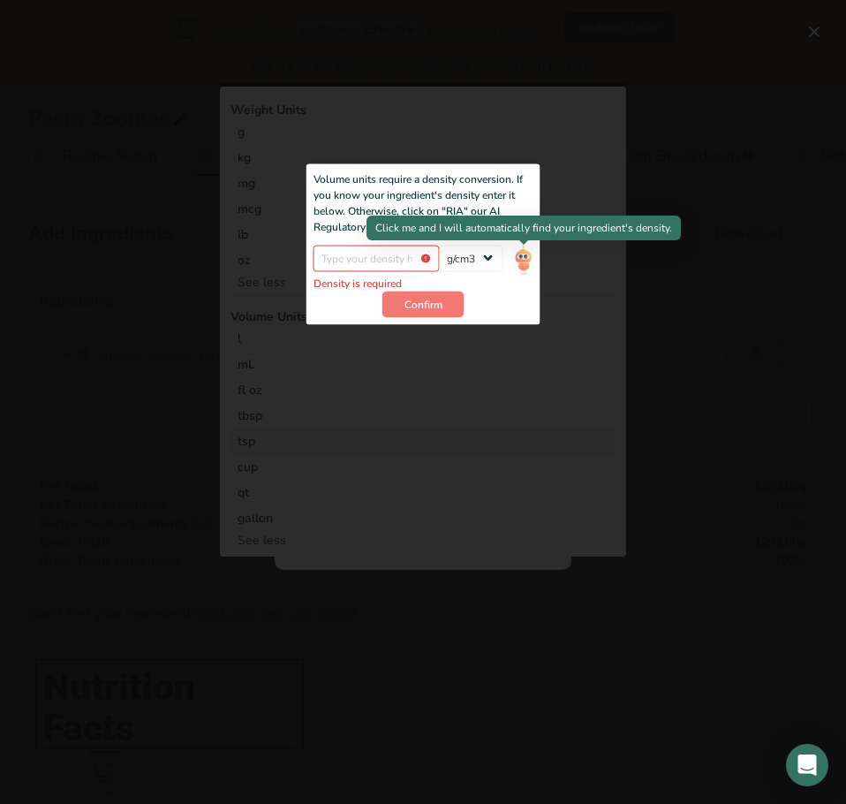
click at [523, 254] on img "Add ingredient modal" at bounding box center [522, 260] width 19 height 31
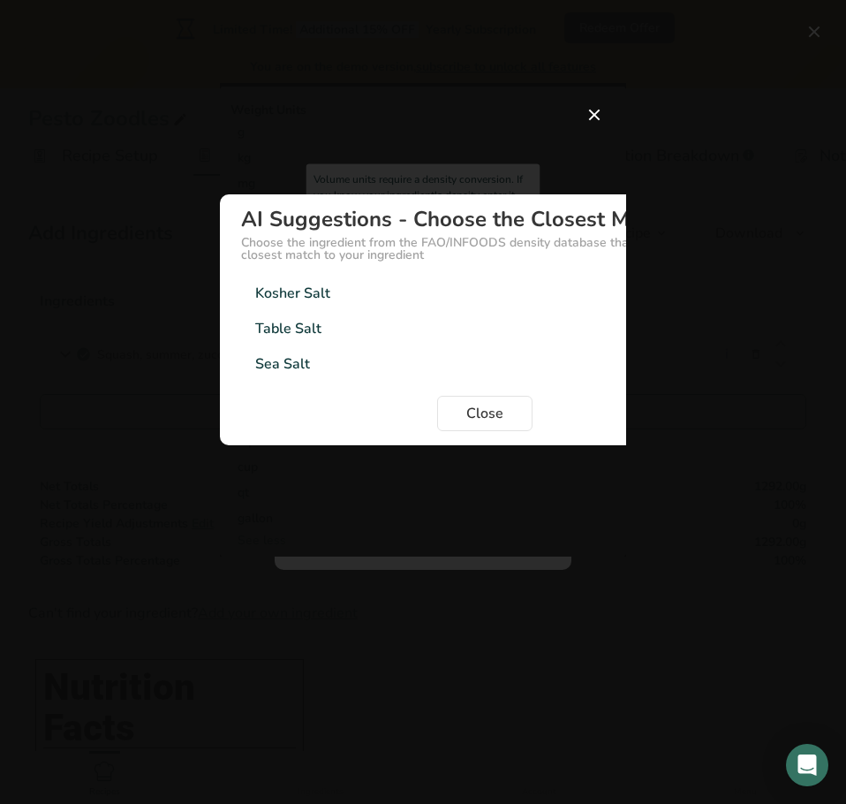
click at [296, 292] on div "Kosher Salt" at bounding box center [292, 293] width 75 height 21
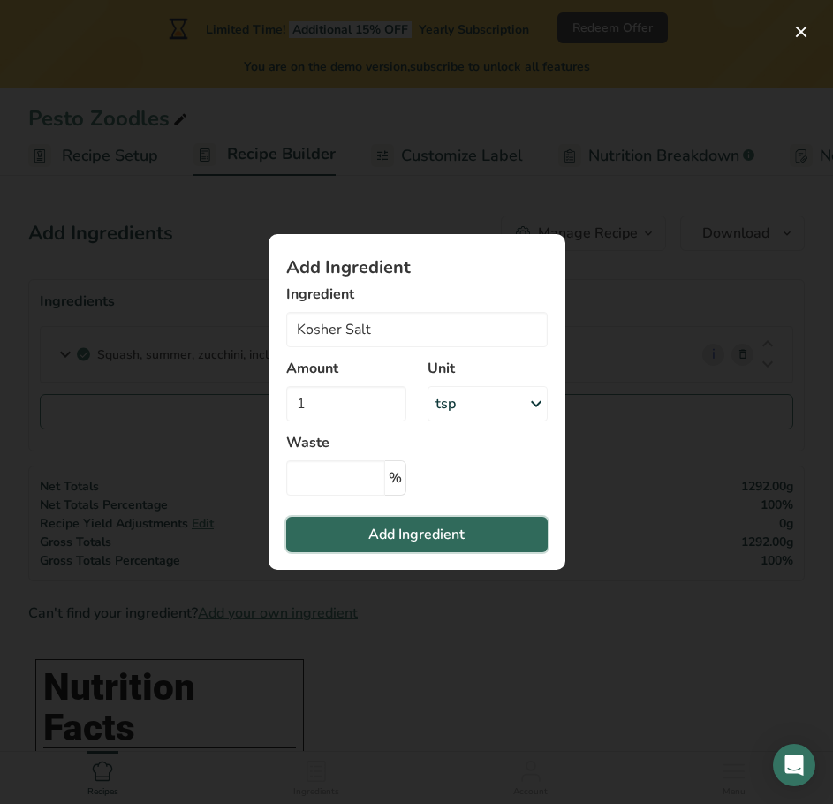
click at [423, 528] on span "Add Ingredient" at bounding box center [416, 534] width 96 height 21
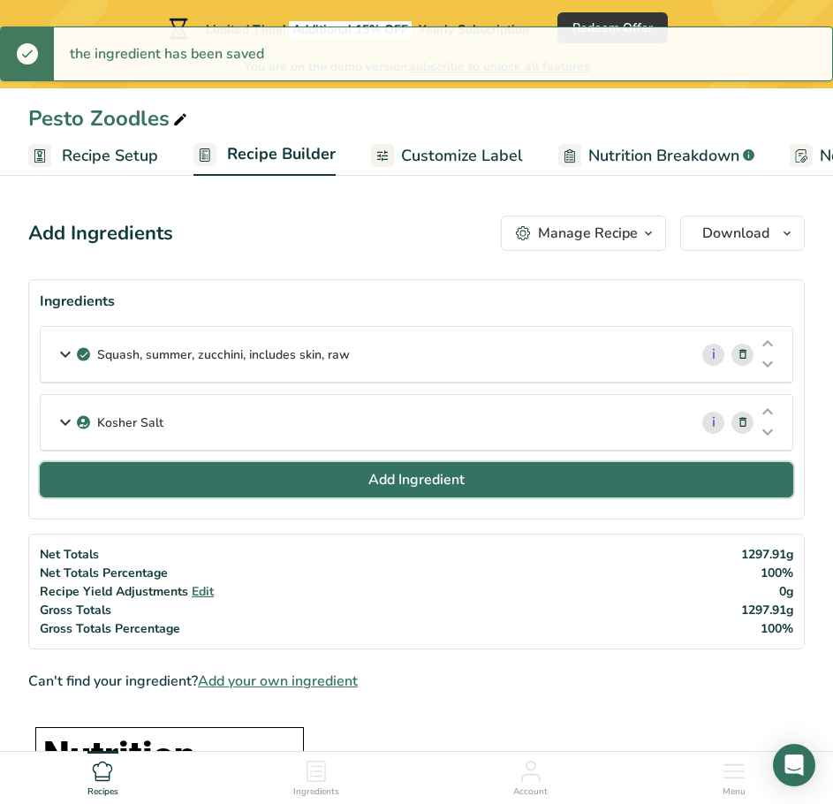
click at [253, 481] on button "Add Ingredient" at bounding box center [417, 479] width 754 height 35
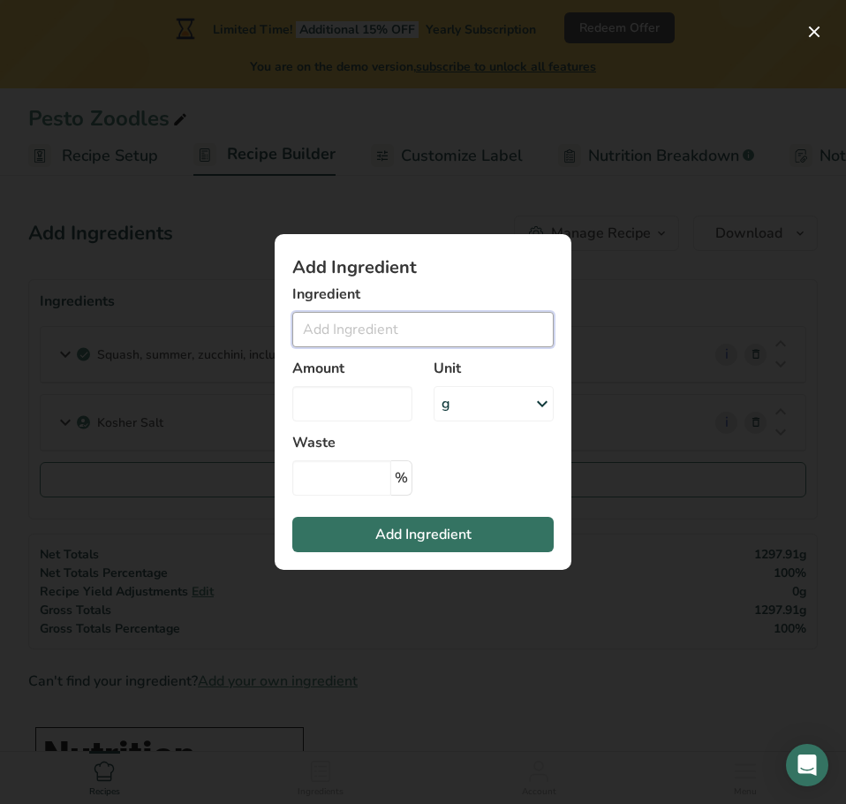
click at [367, 334] on input "Add ingredient modal" at bounding box center [422, 329] width 261 height 35
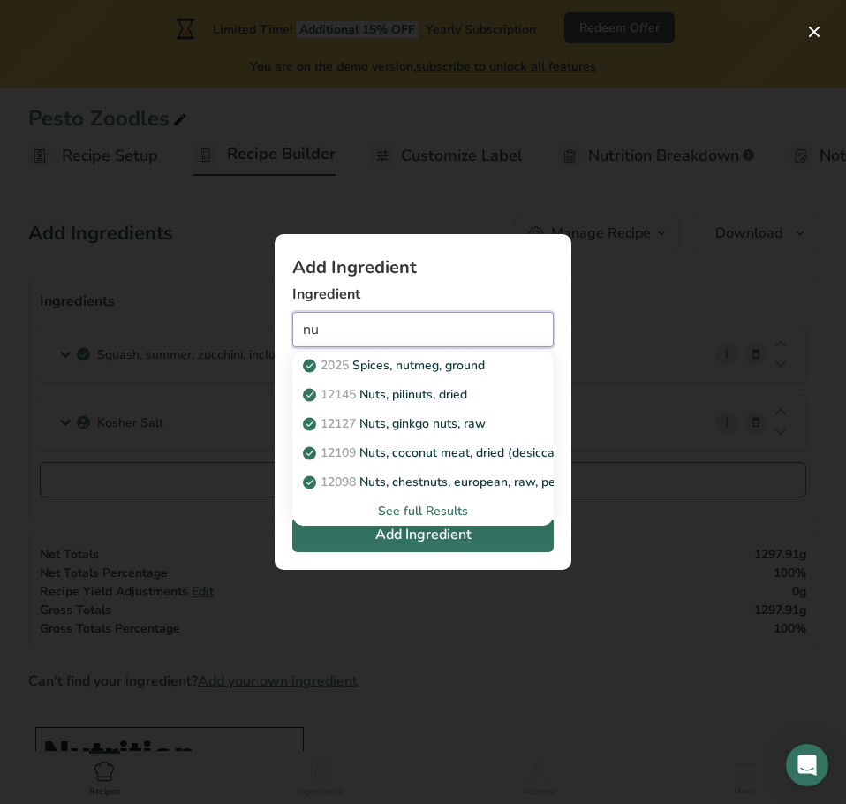
type input "n"
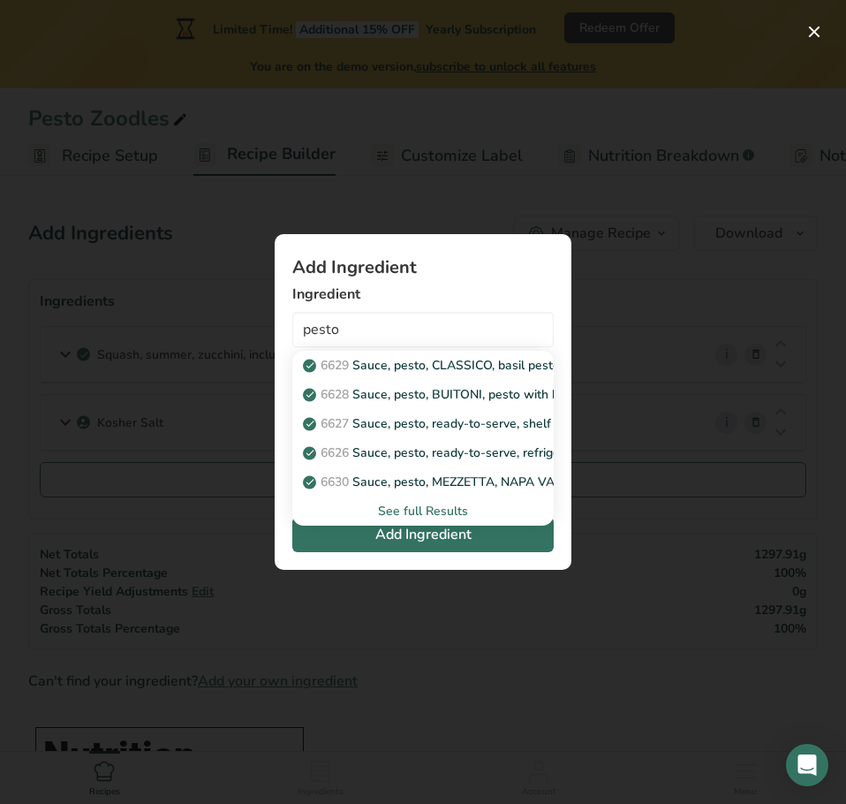
click at [417, 510] on div "See full Results" at bounding box center [423, 511] width 233 height 19
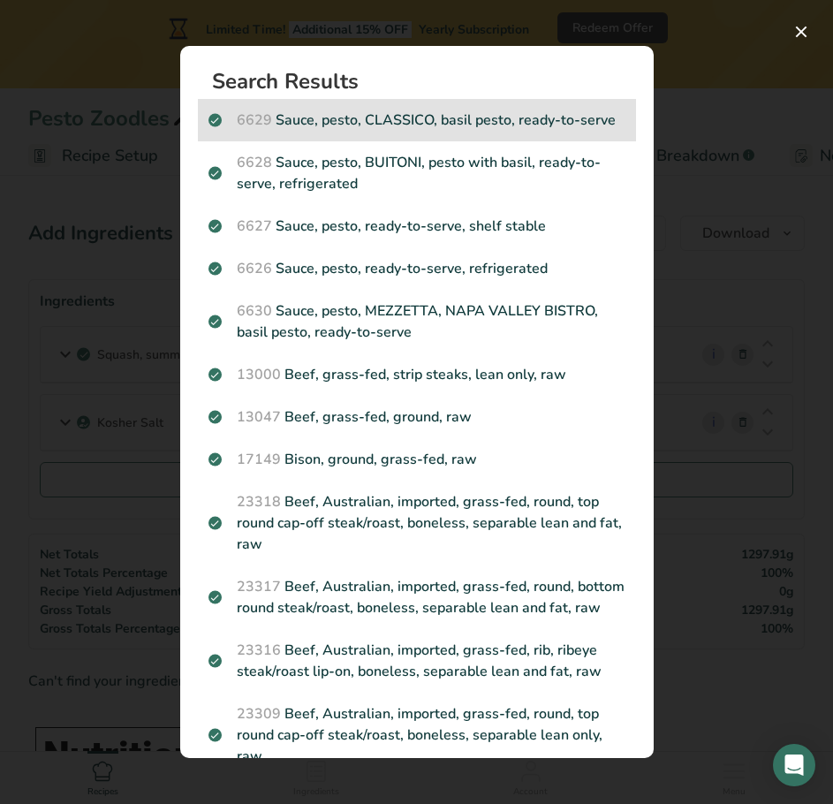
click at [430, 121] on p "6629 Sauce, pesto, CLASSICO, basil pesto, ready-to-serve" at bounding box center [416, 120] width 417 height 21
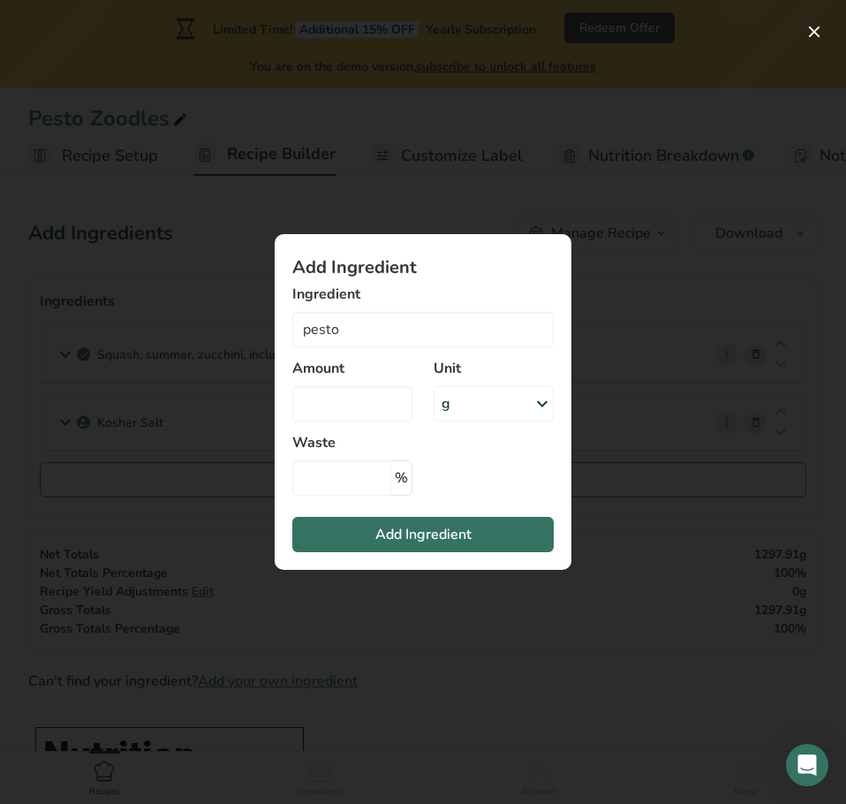
type input "Sauce, pesto, CLASSICO, basil pesto, ready-to-serve"
click at [365, 407] on input "Add ingredient modal" at bounding box center [352, 403] width 120 height 35
type input "4"
click at [519, 407] on div "g" at bounding box center [494, 403] width 120 height 35
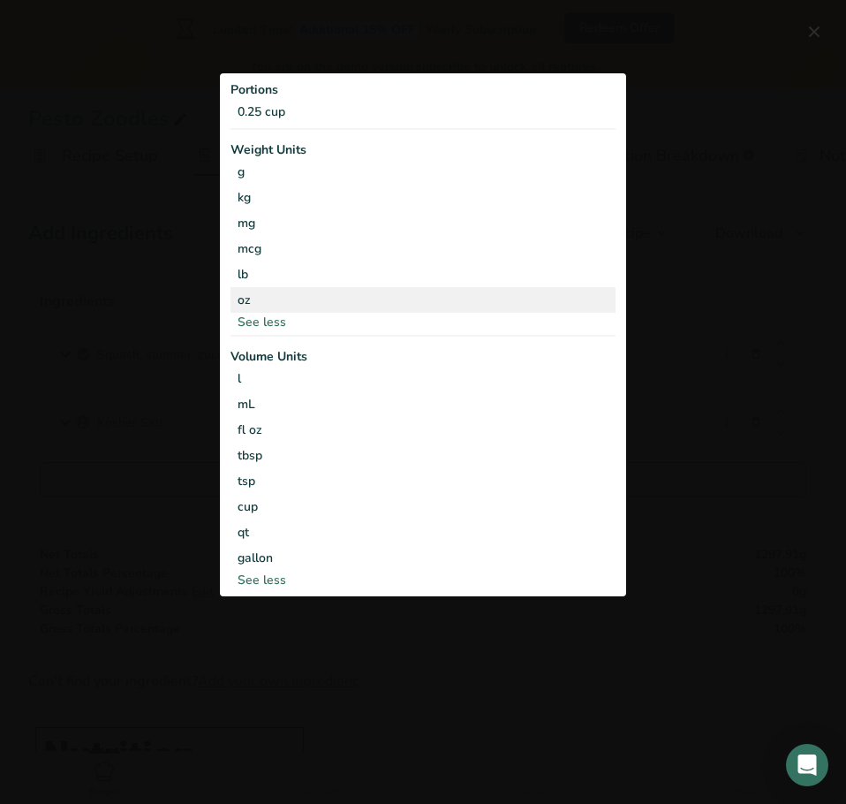
click at [266, 299] on div "oz" at bounding box center [423, 300] width 385 height 26
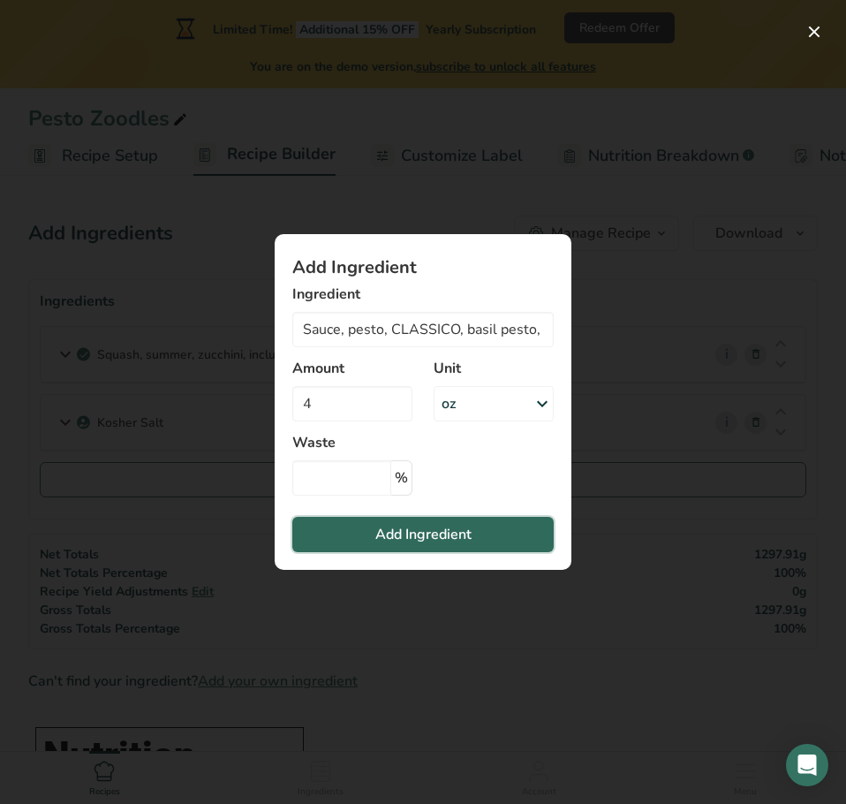
click at [406, 529] on span "Add Ingredient" at bounding box center [423, 534] width 96 height 21
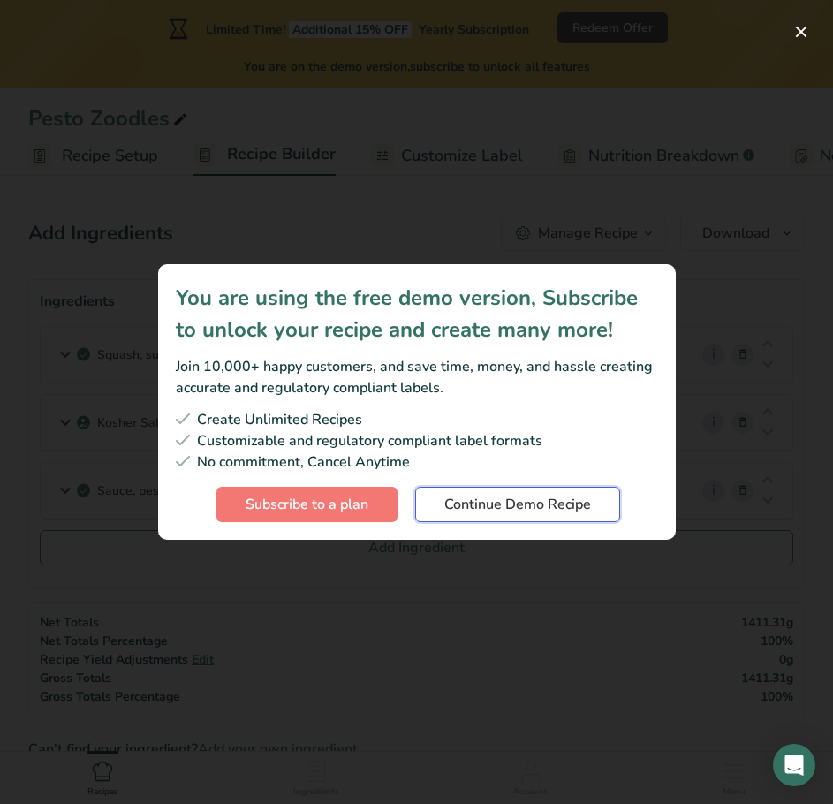
click at [508, 490] on button "Continue Demo Recipe" at bounding box center [517, 504] width 205 height 35
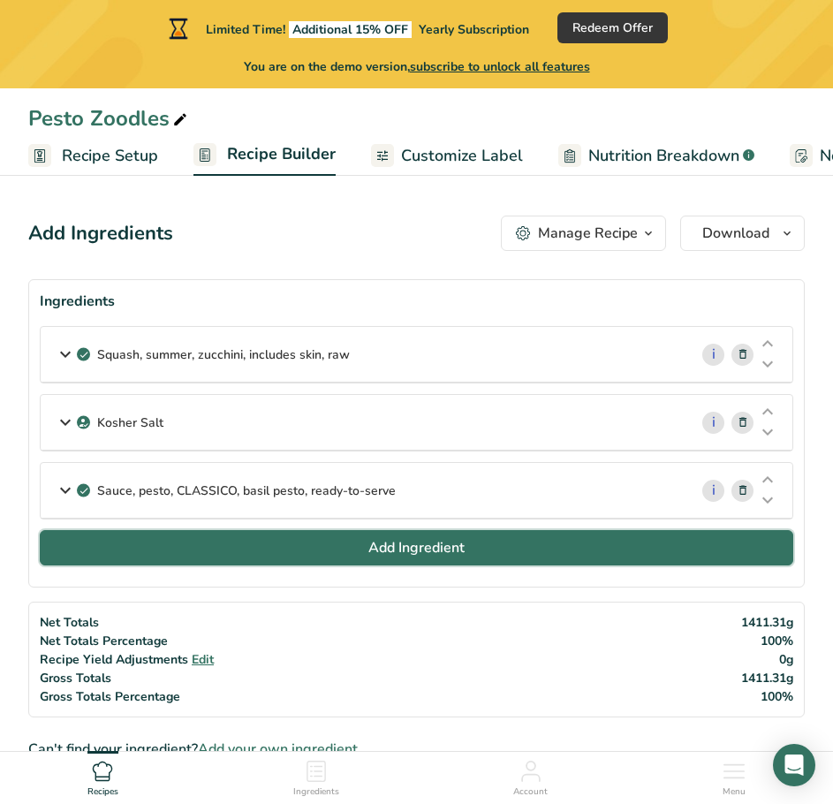
click at [229, 549] on button "Add Ingredient" at bounding box center [417, 547] width 754 height 35
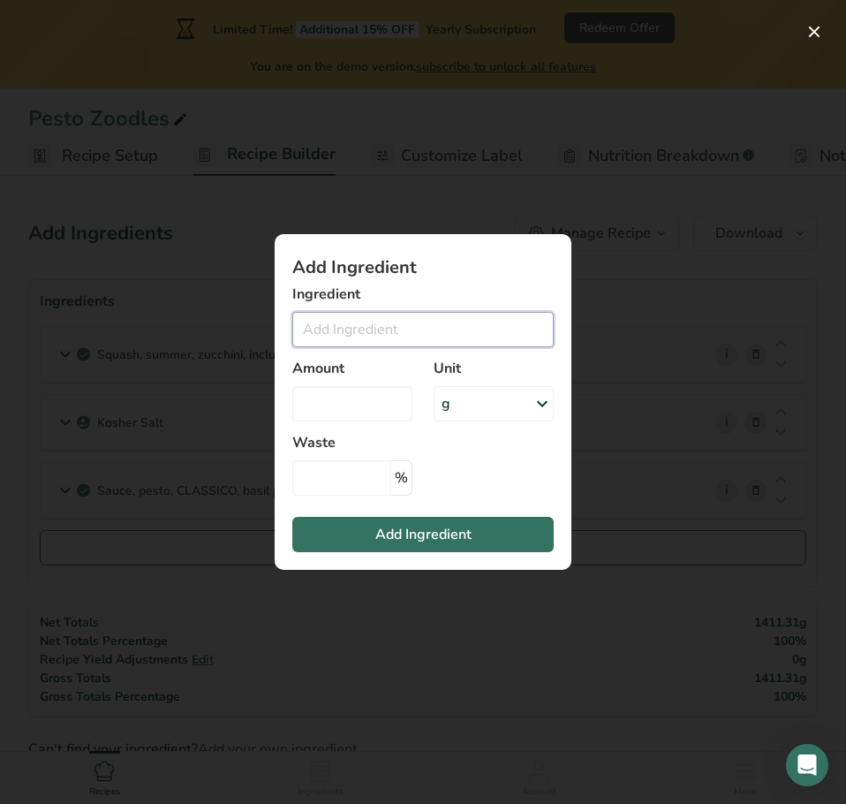
click at [338, 327] on input "Add ingredient modal" at bounding box center [422, 329] width 261 height 35
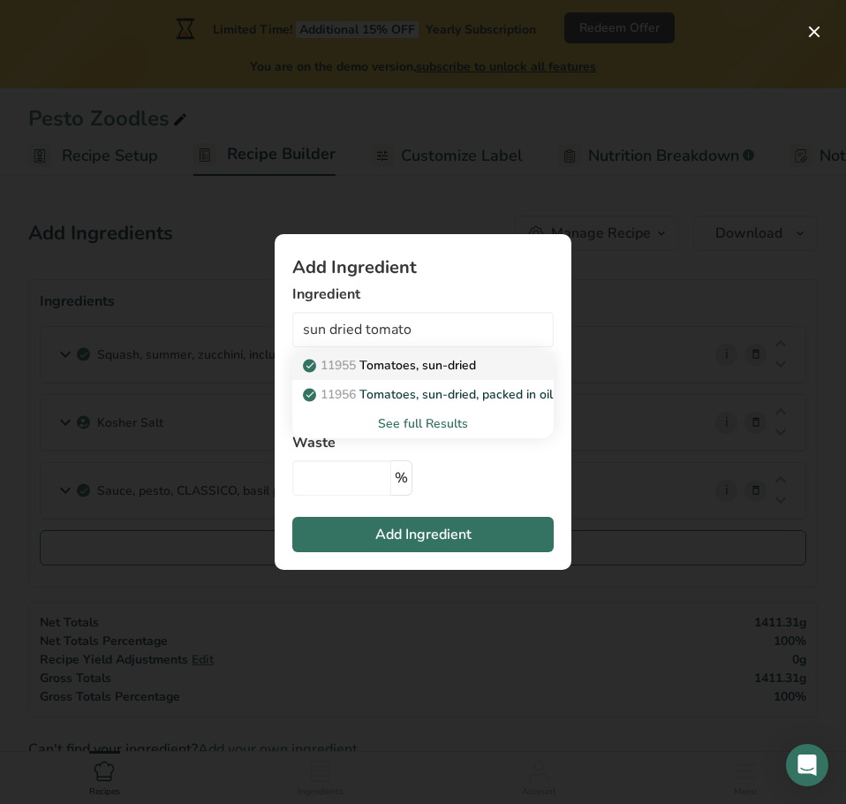
click at [433, 369] on p "11955 Tomatoes, sun-dried" at bounding box center [392, 365] width 170 height 19
type input "Tomatoes, sun-dried"
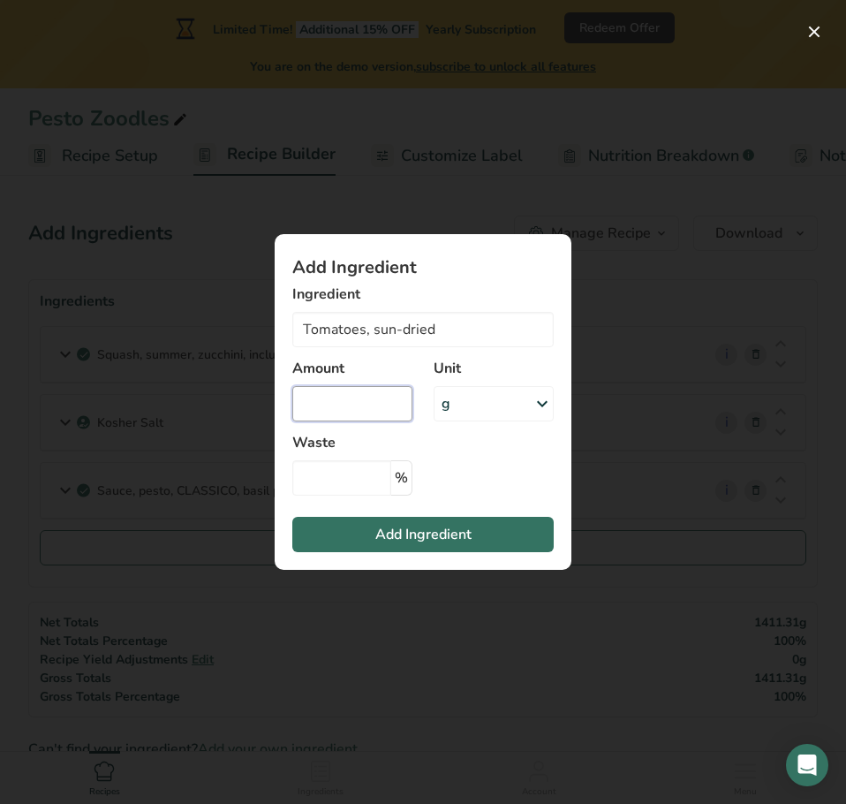
click at [357, 398] on input "Add ingredient modal" at bounding box center [352, 403] width 120 height 35
type input "1"
click at [506, 400] on div "g" at bounding box center [494, 403] width 120 height 35
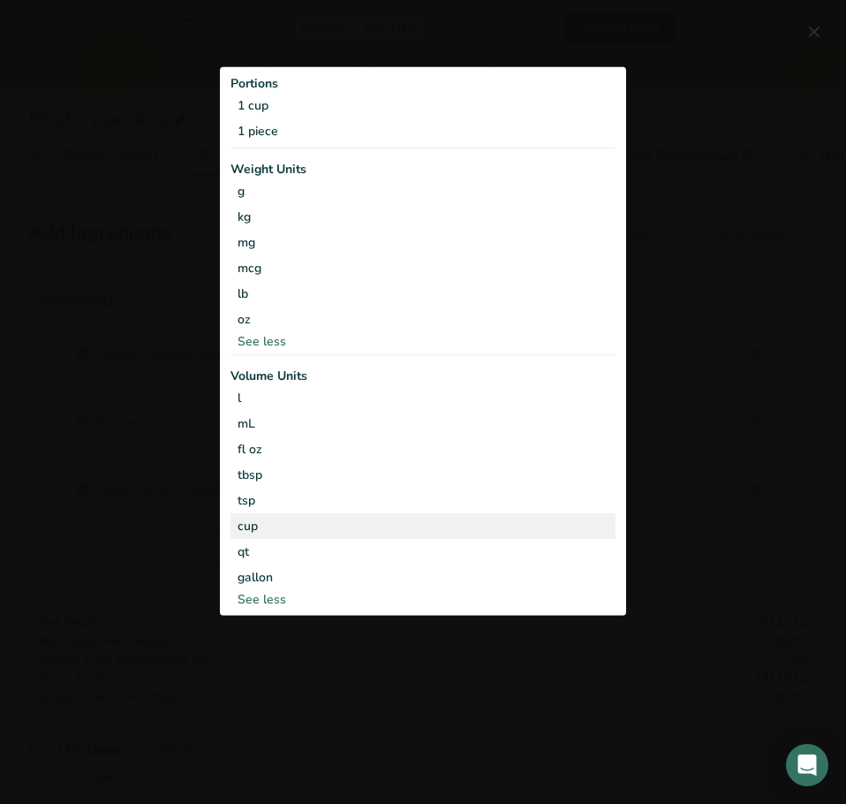
click at [344, 530] on div "cup" at bounding box center [423, 525] width 371 height 19
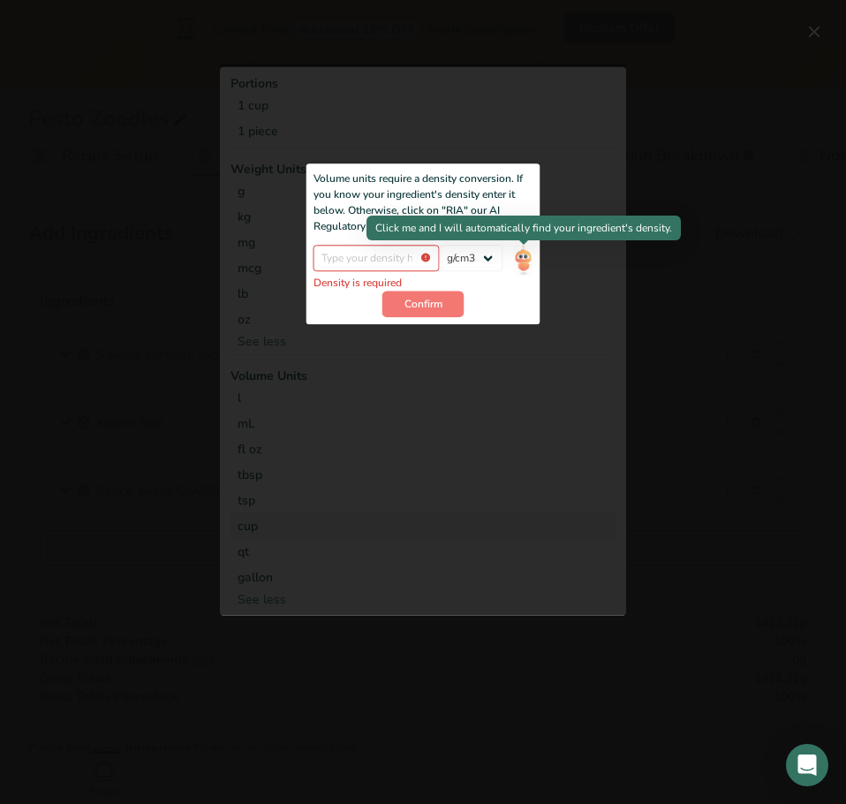
click at [526, 254] on img "Add ingredient modal" at bounding box center [522, 260] width 19 height 31
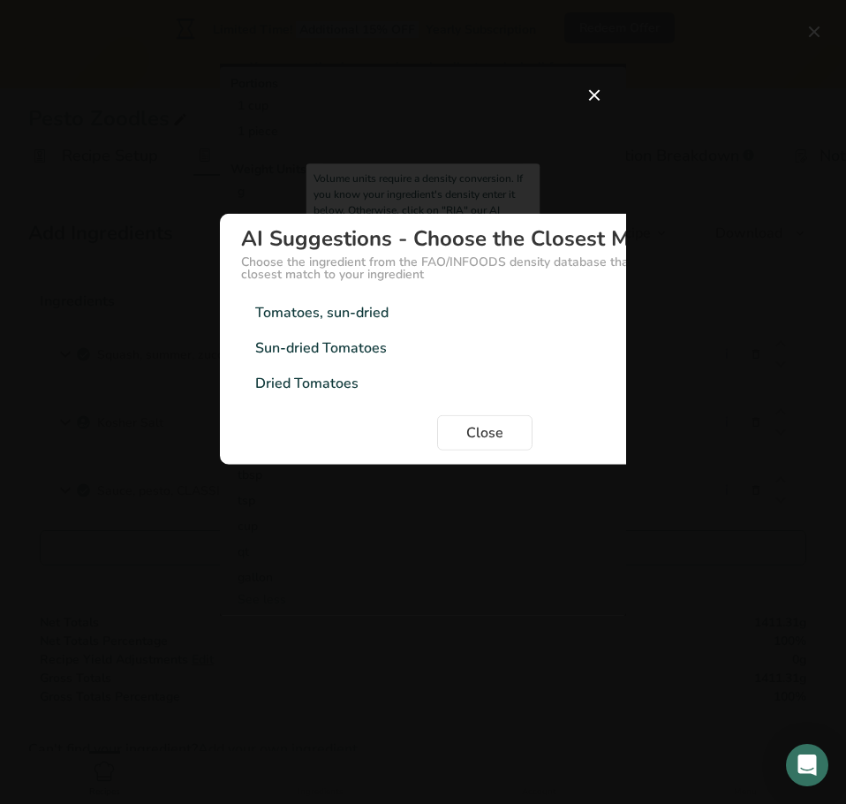
click at [327, 346] on div "Sun-dried Tomatoes" at bounding box center [321, 347] width 132 height 21
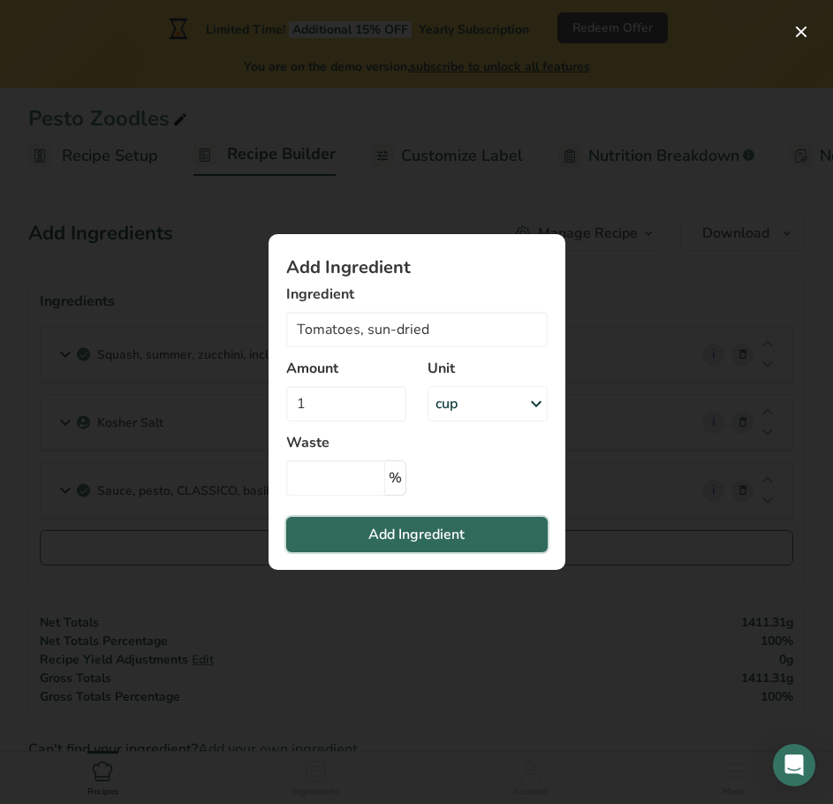
click at [391, 530] on span "Add Ingredient" at bounding box center [416, 534] width 96 height 21
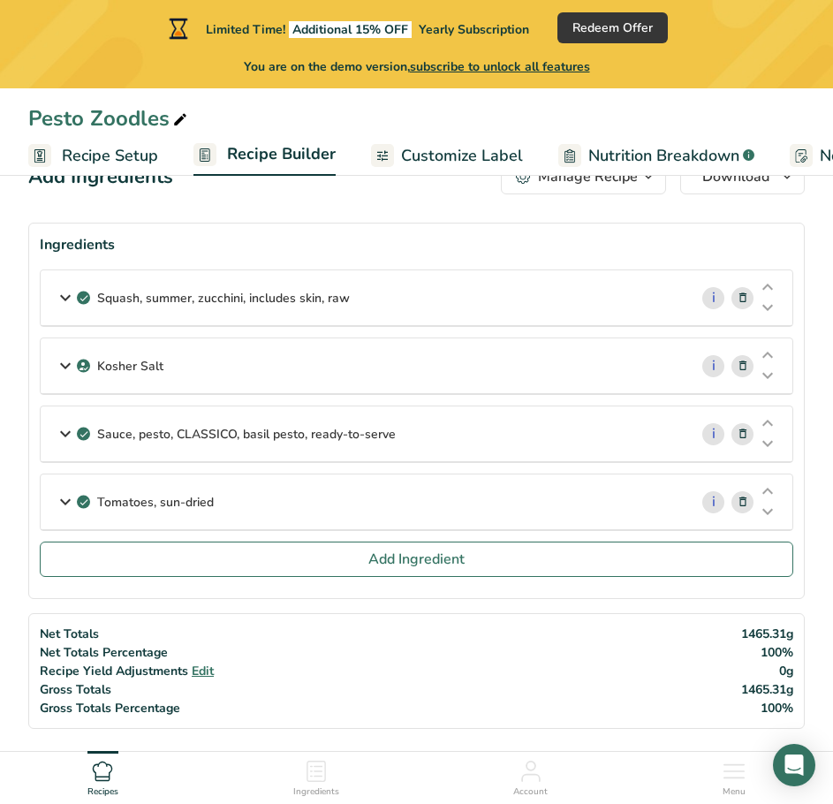
scroll to position [88, 0]
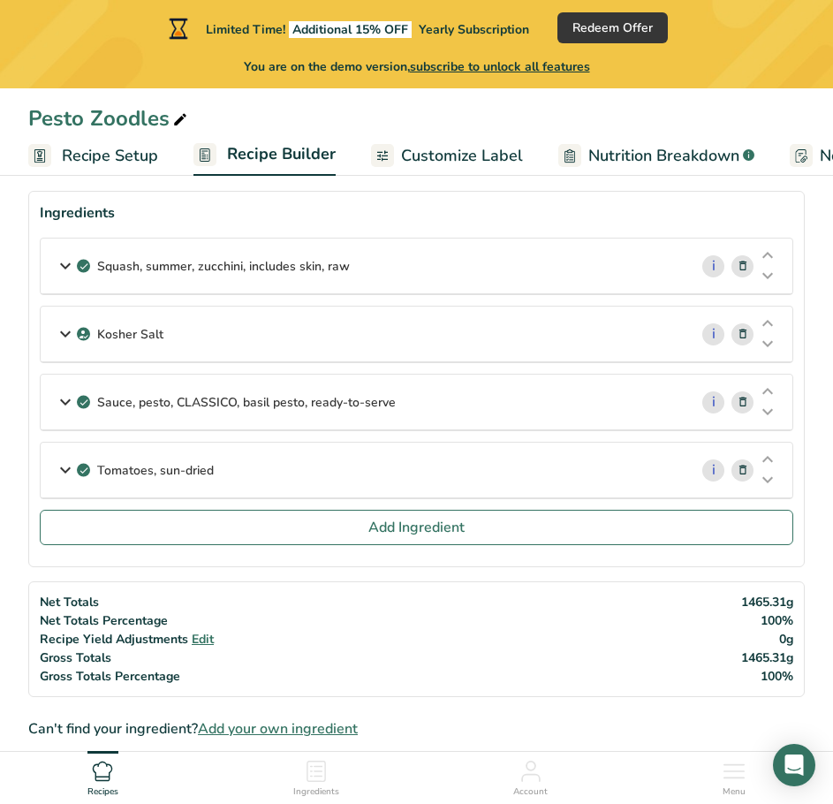
click at [62, 260] on icon at bounding box center [65, 266] width 21 height 32
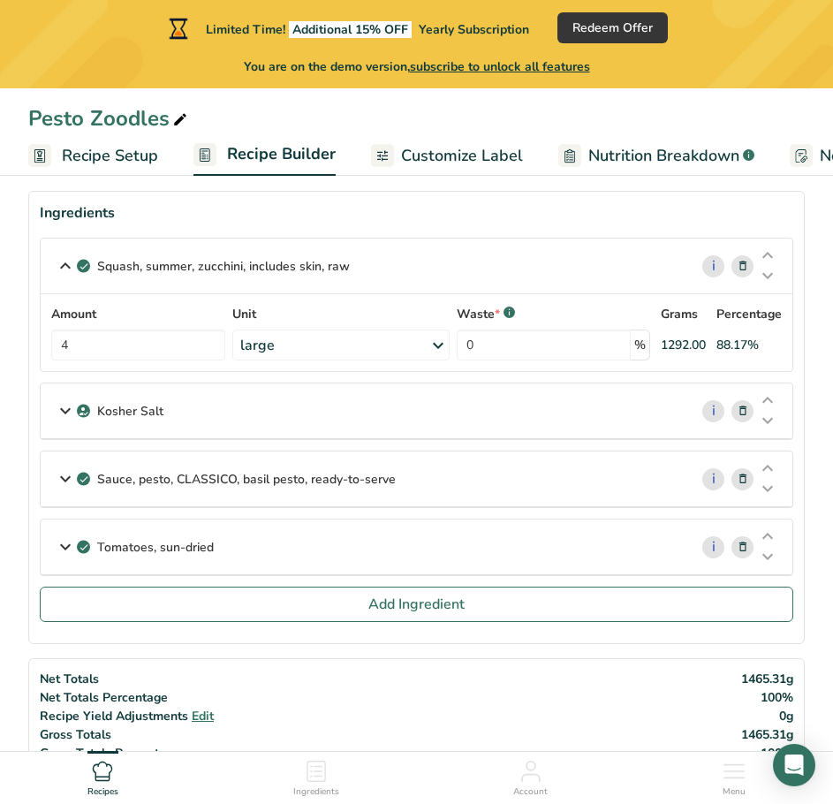
click at [63, 264] on icon at bounding box center [65, 266] width 21 height 32
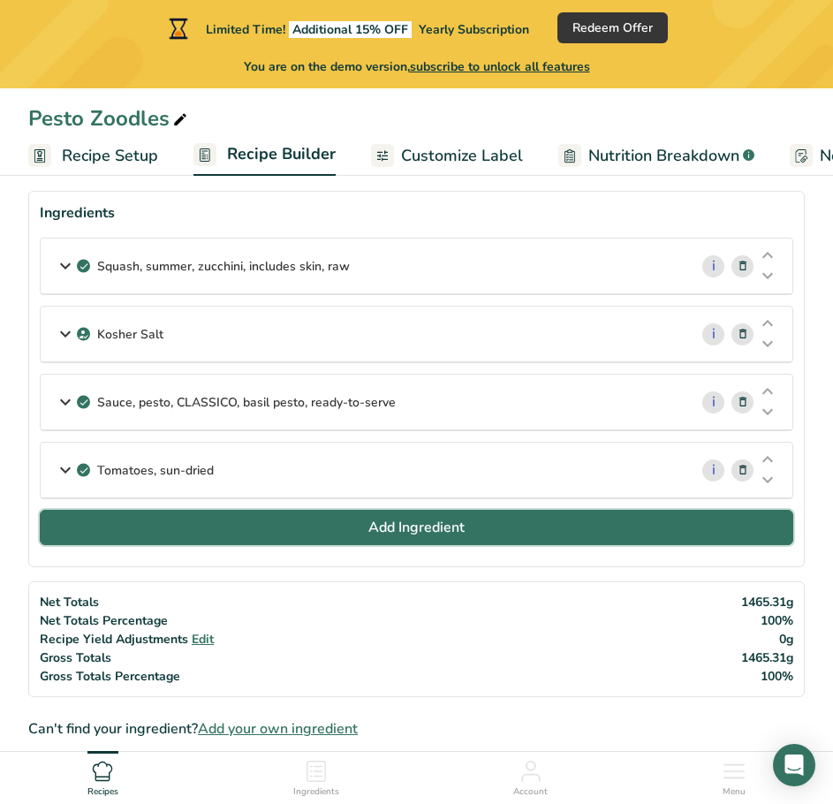
click at [232, 532] on button "Add Ingredient" at bounding box center [417, 527] width 754 height 35
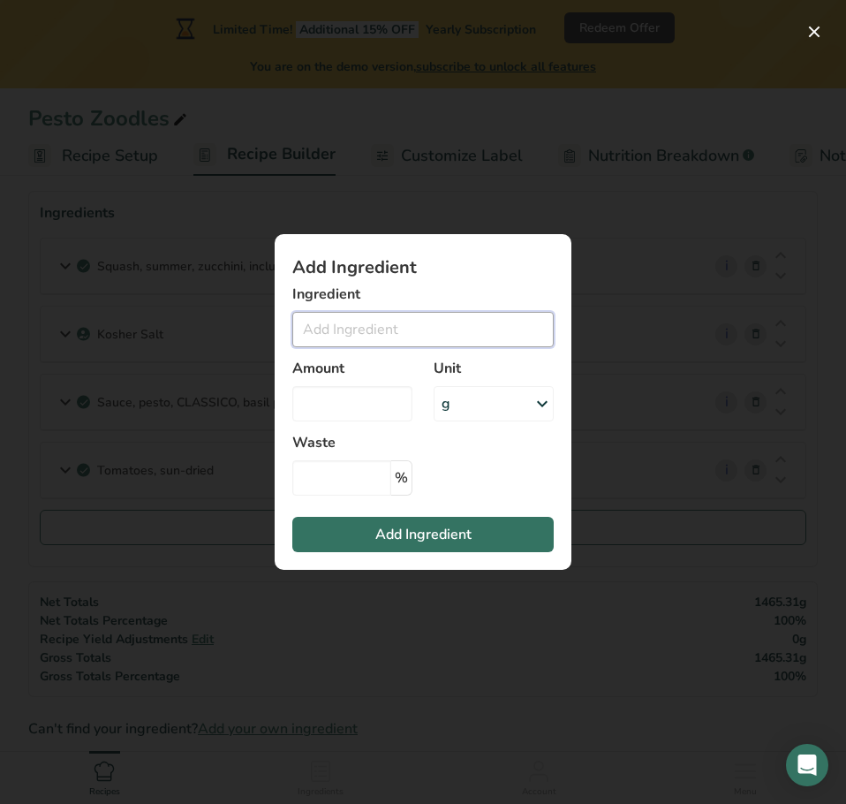
click at [366, 327] on input "Add ingredient modal" at bounding box center [422, 329] width 261 height 35
type input "f"
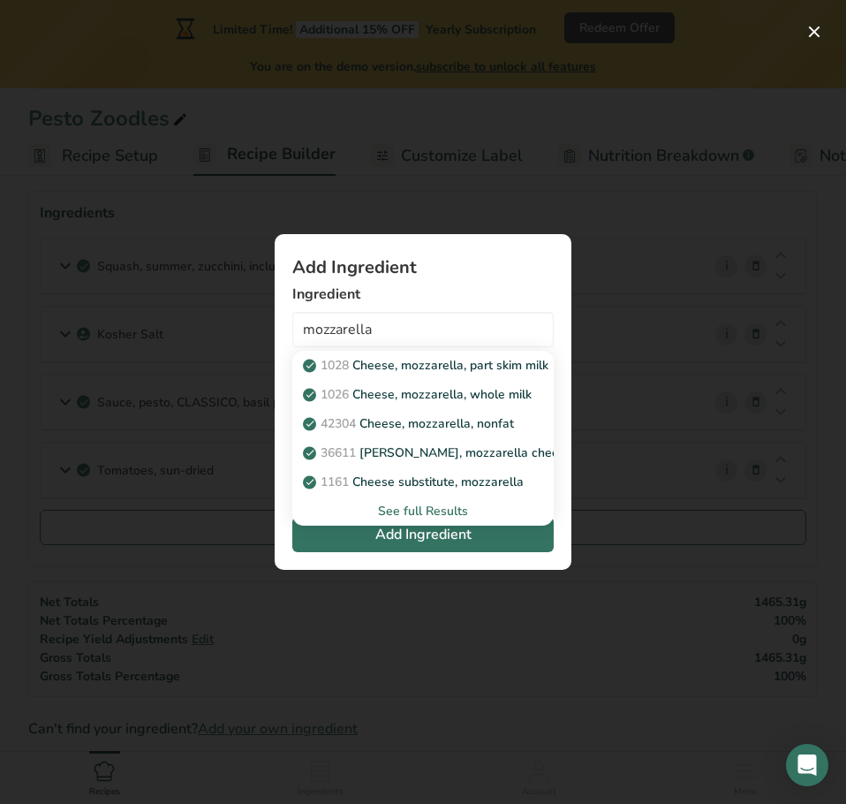
click at [424, 511] on div "See full Results" at bounding box center [423, 511] width 233 height 19
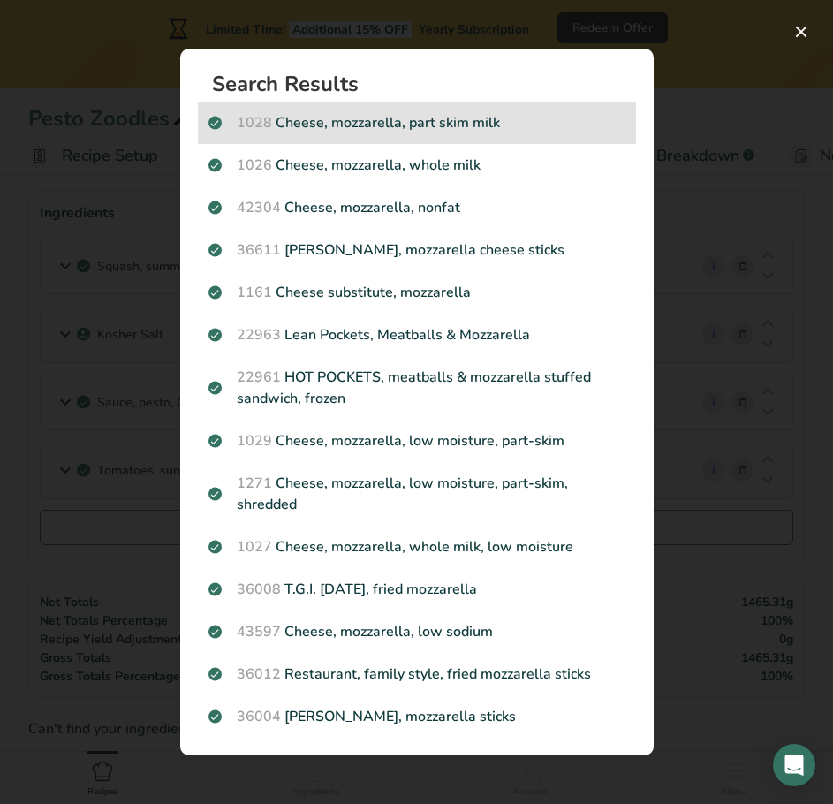
click at [438, 127] on p "1028 Cheese, mozzarella, part skim milk" at bounding box center [416, 122] width 417 height 21
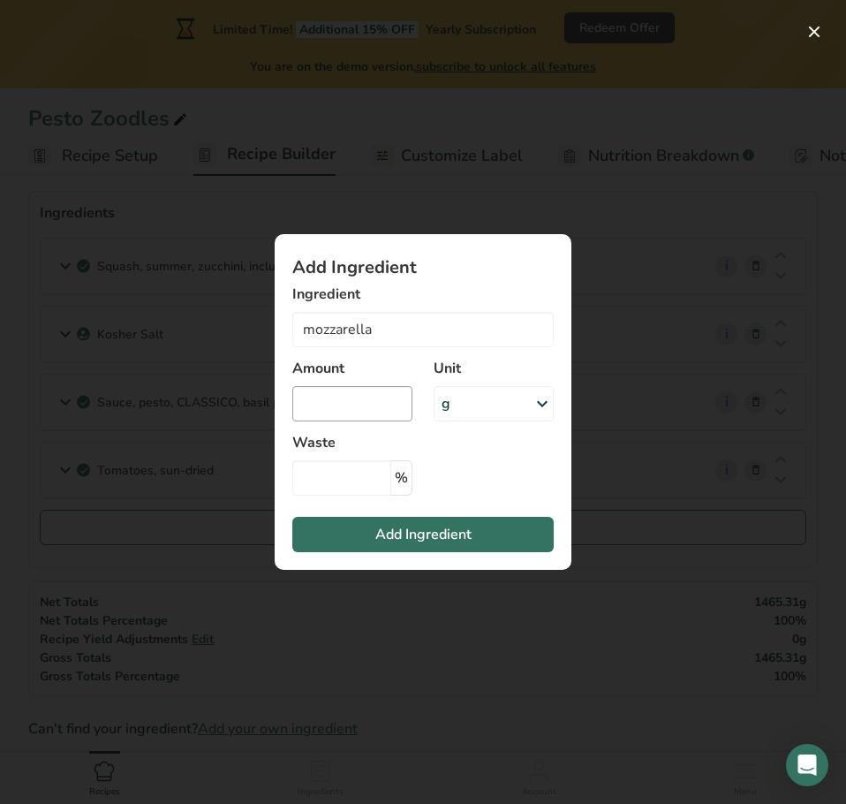
type input "Cheese, mozzarella, part skim milk"
click at [345, 405] on input "Add ingredient modal" at bounding box center [352, 403] width 120 height 35
type input "2"
click at [476, 402] on div "g" at bounding box center [494, 403] width 120 height 35
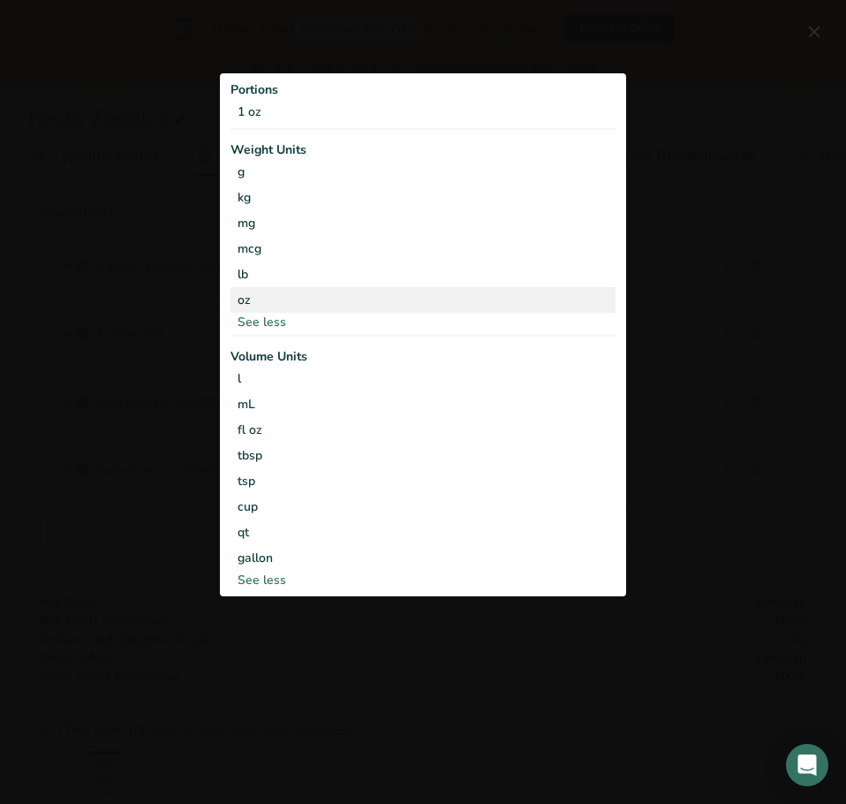
click at [370, 298] on div "oz" at bounding box center [423, 300] width 385 height 26
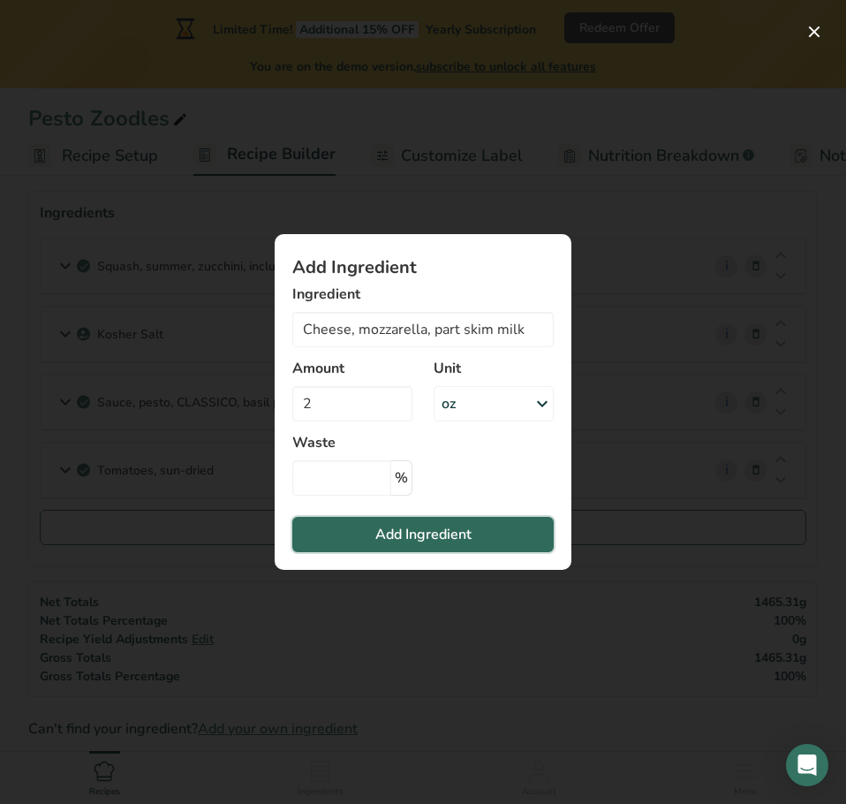
click at [409, 537] on span "Add Ingredient" at bounding box center [423, 534] width 96 height 21
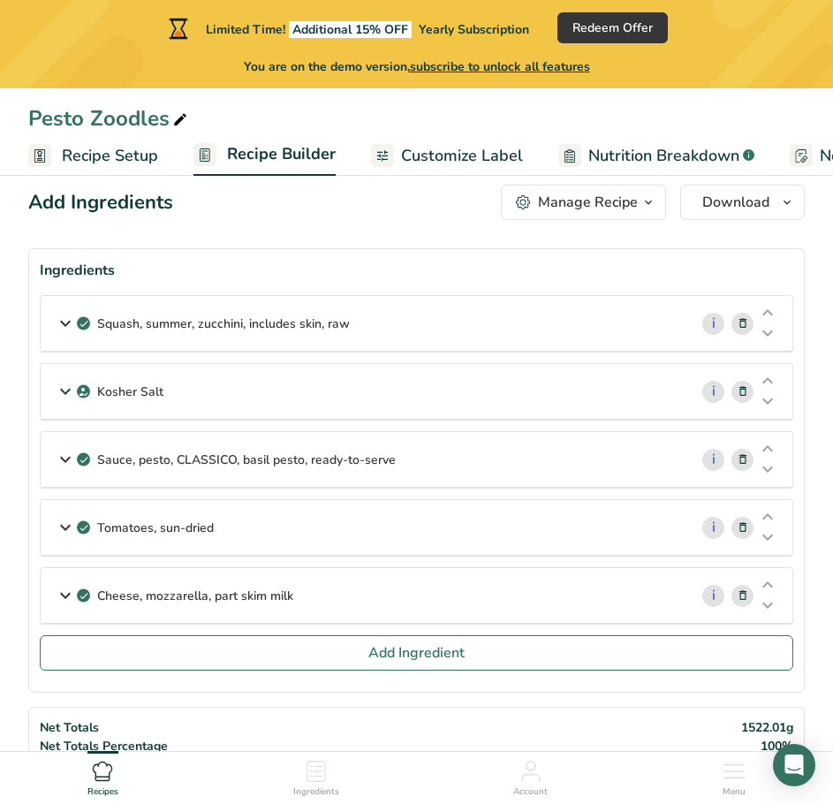
scroll to position [0, 0]
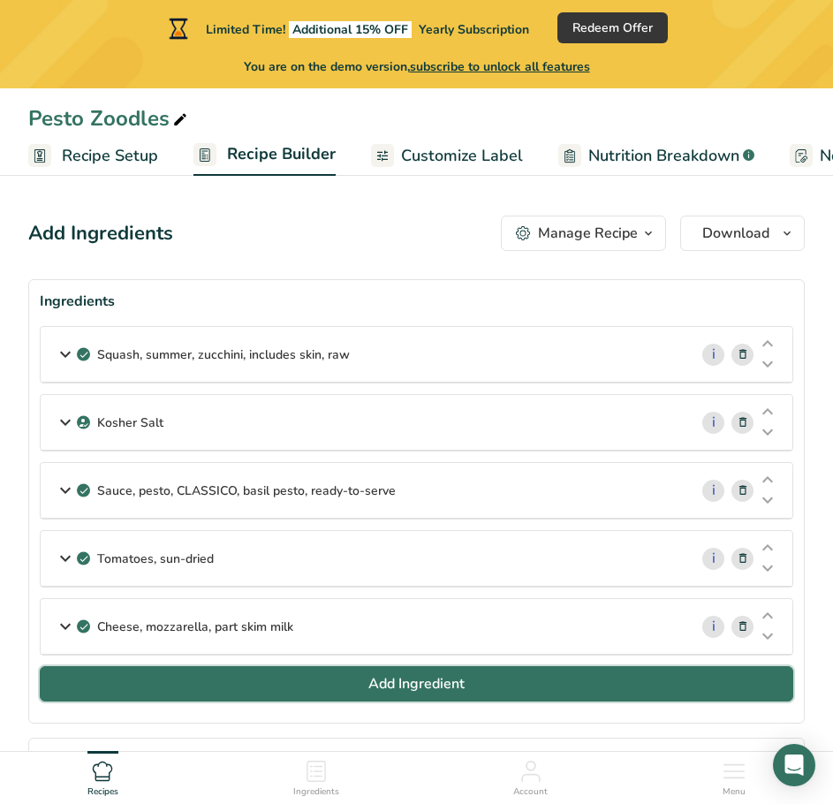
click at [208, 682] on button "Add Ingredient" at bounding box center [417, 683] width 754 height 35
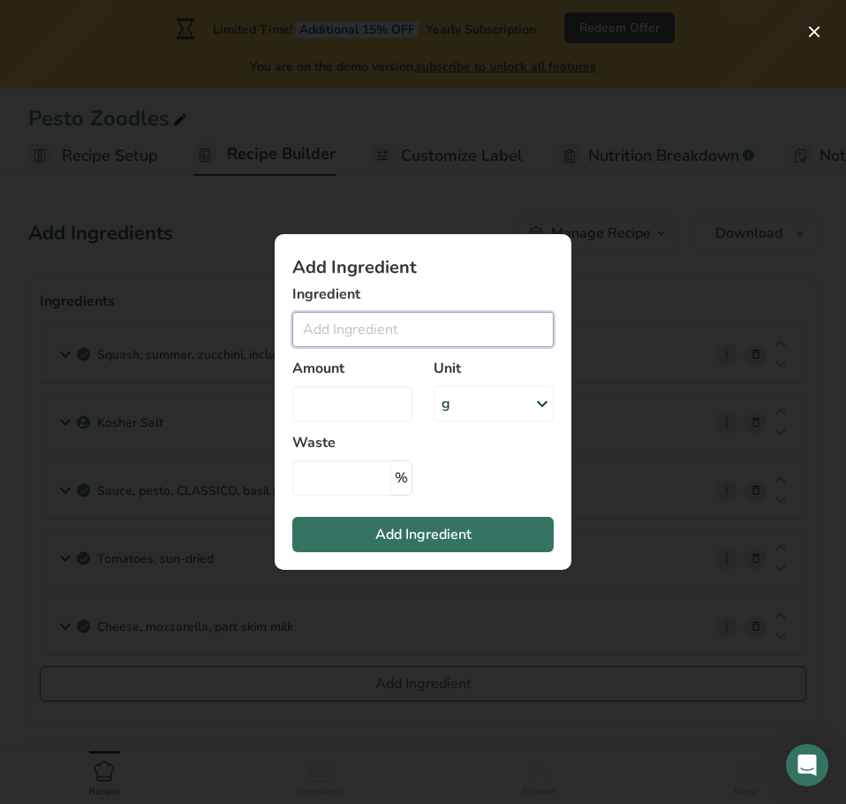
click at [362, 321] on input "Add ingredient modal" at bounding box center [422, 329] width 261 height 35
type input "g"
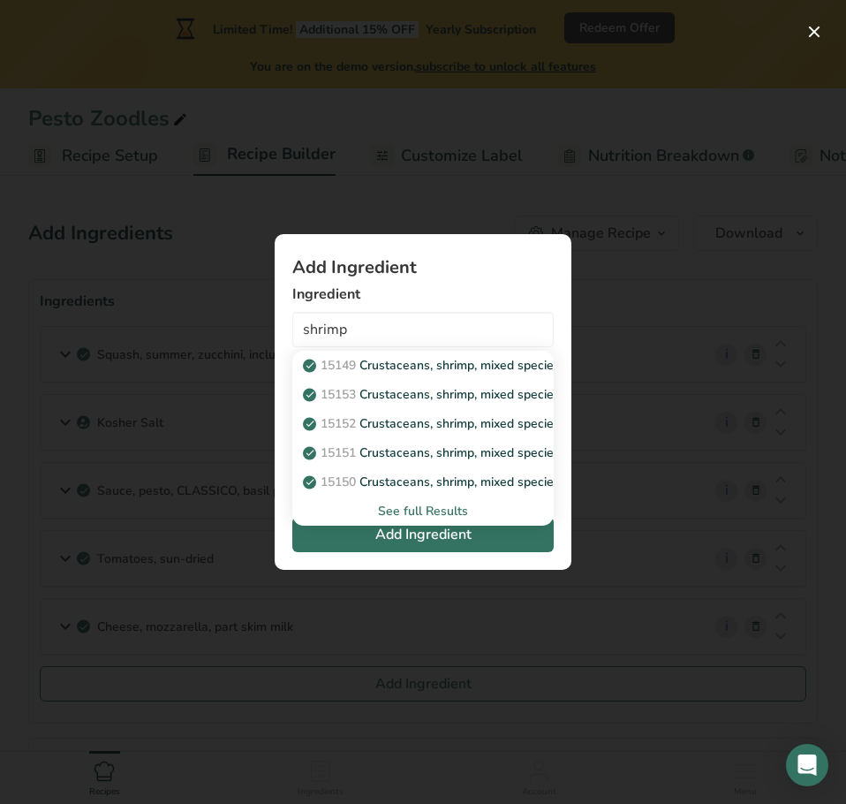
click at [419, 511] on div "See full Results" at bounding box center [423, 511] width 233 height 19
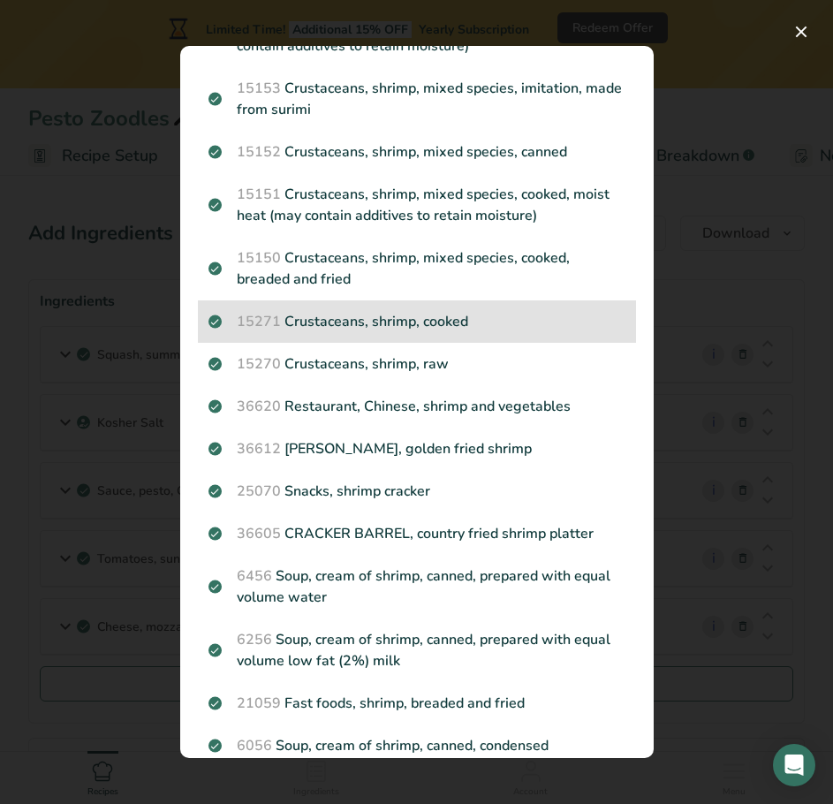
scroll to position [177, 0]
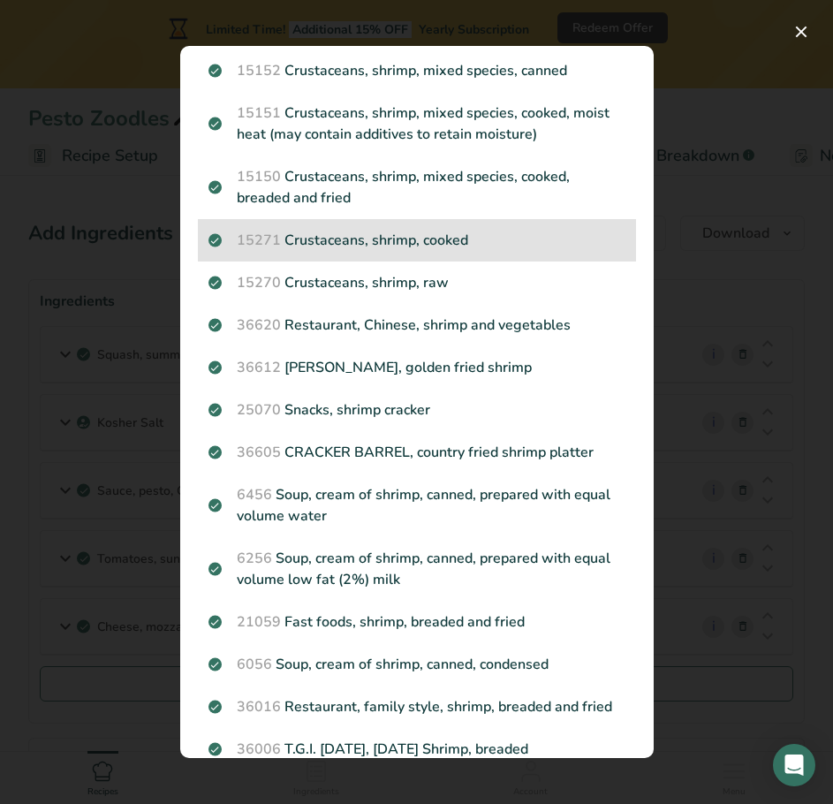
click at [511, 240] on p "15271 Crustaceans, shrimp, cooked" at bounding box center [416, 240] width 417 height 21
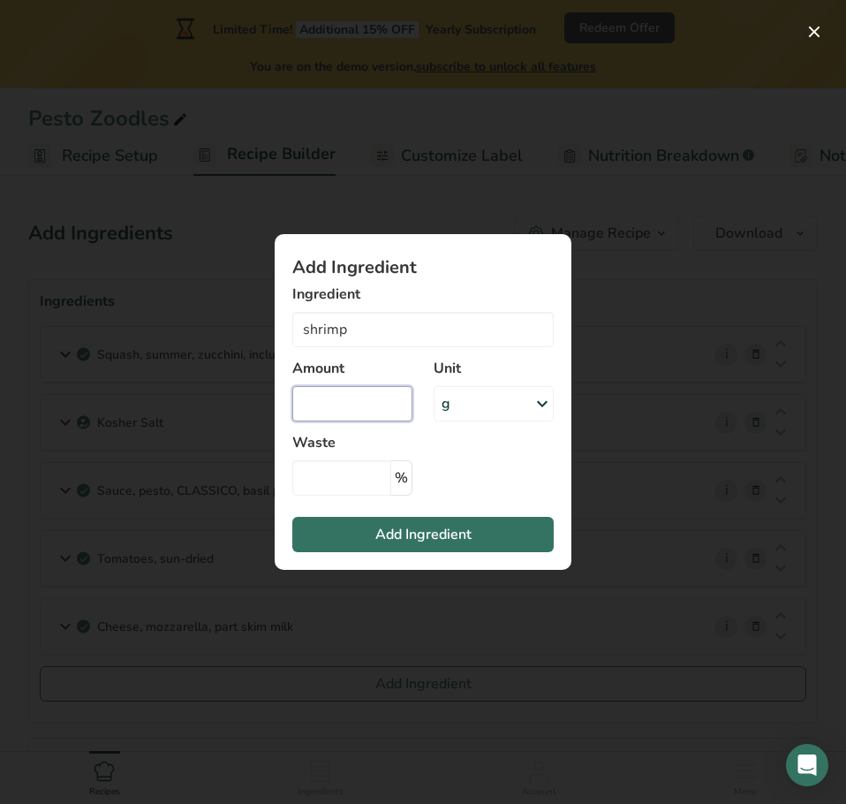
type input "Crustaceans, shrimp, cooked"
click at [352, 407] on input "Add ingredient modal" at bounding box center [352, 403] width 120 height 35
type input "12"
click at [497, 398] on div "g" at bounding box center [494, 403] width 120 height 35
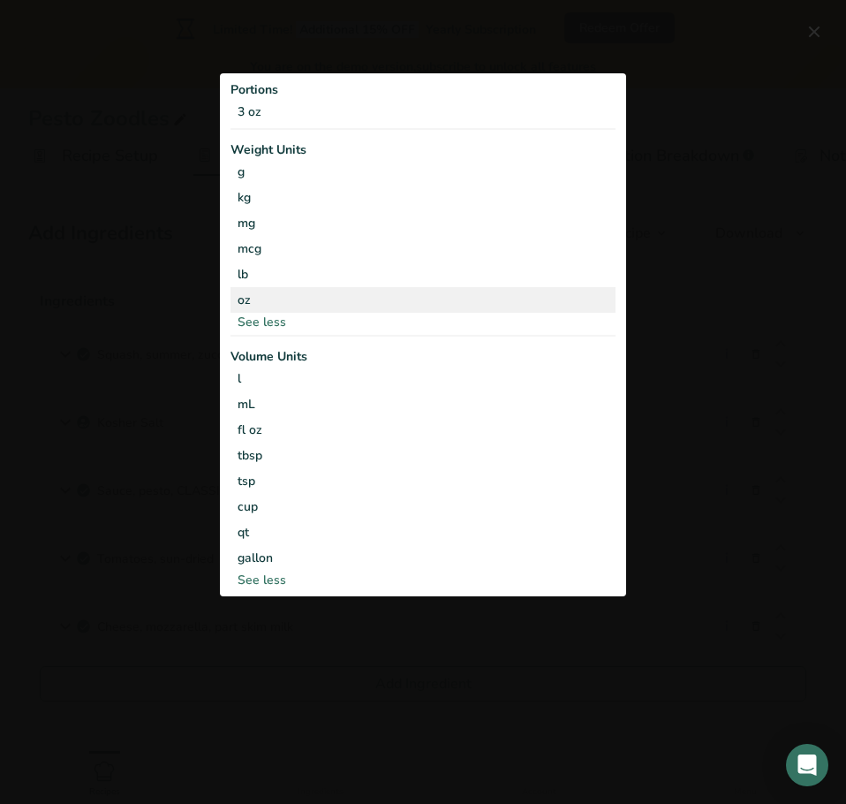
click at [361, 293] on div "oz" at bounding box center [423, 300] width 385 height 26
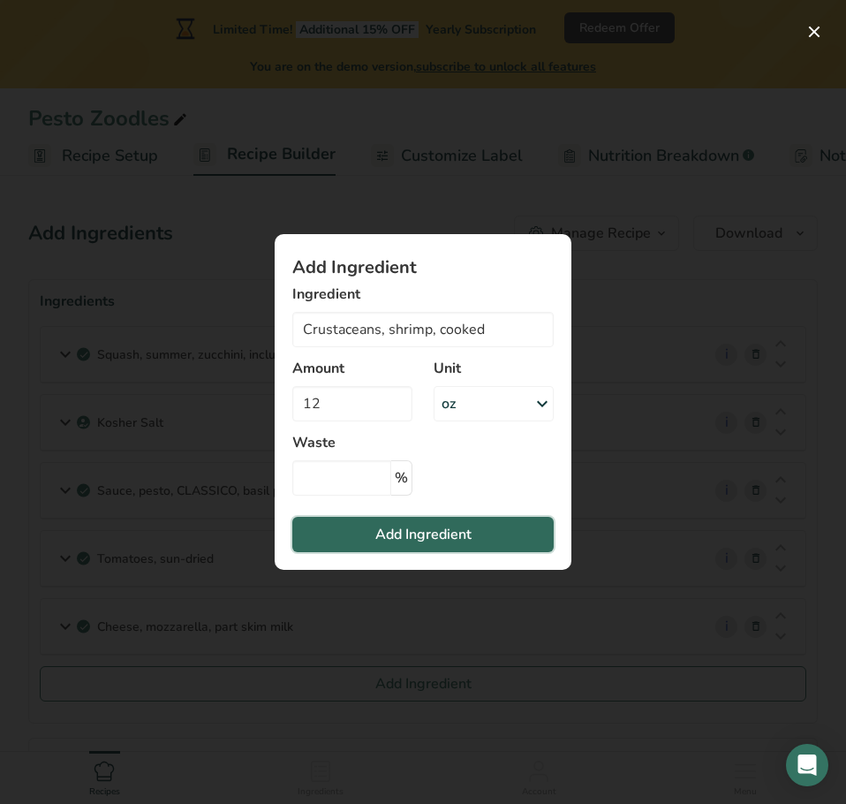
click at [431, 523] on button "Add Ingredient" at bounding box center [422, 534] width 261 height 35
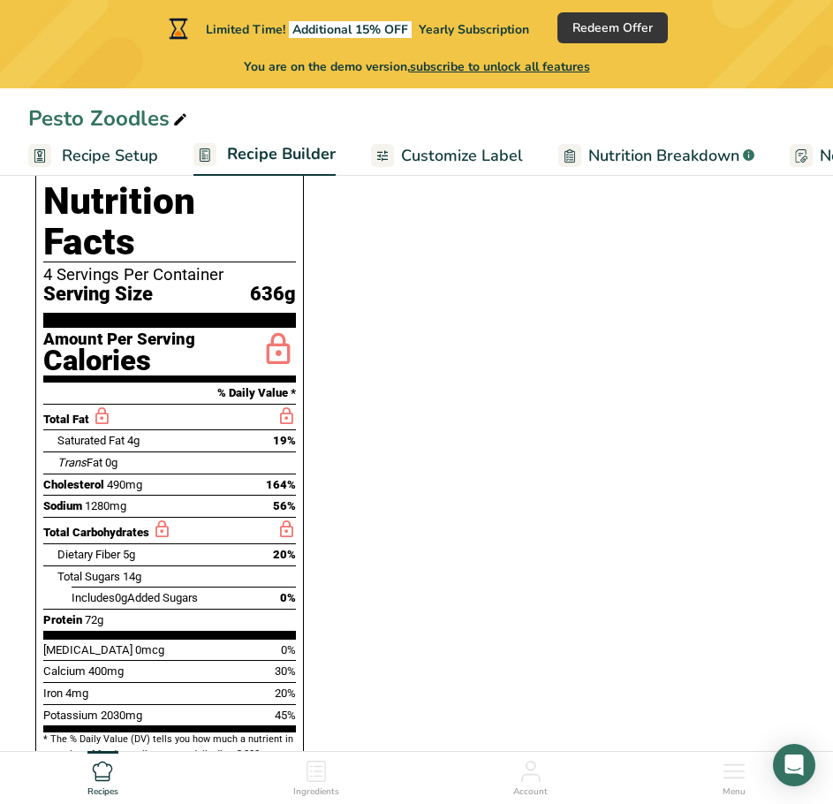
scroll to position [795, 0]
